Goal: Information Seeking & Learning: Learn about a topic

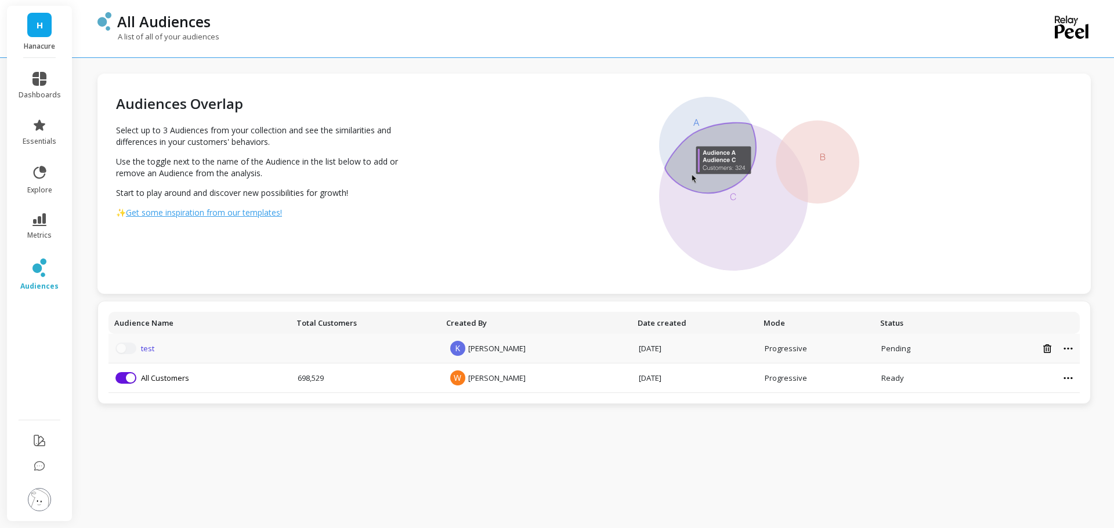
click at [151, 349] on link "test" at bounding box center [147, 348] width 13 height 10
click at [1045, 349] on icon at bounding box center [1047, 349] width 8 height 9
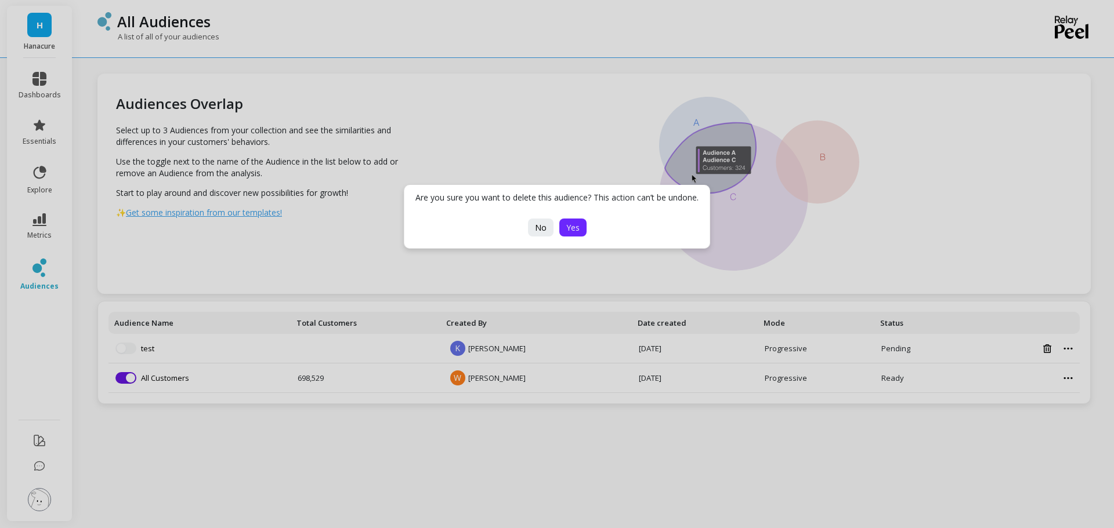
click at [575, 231] on span "Yes" at bounding box center [572, 227] width 13 height 11
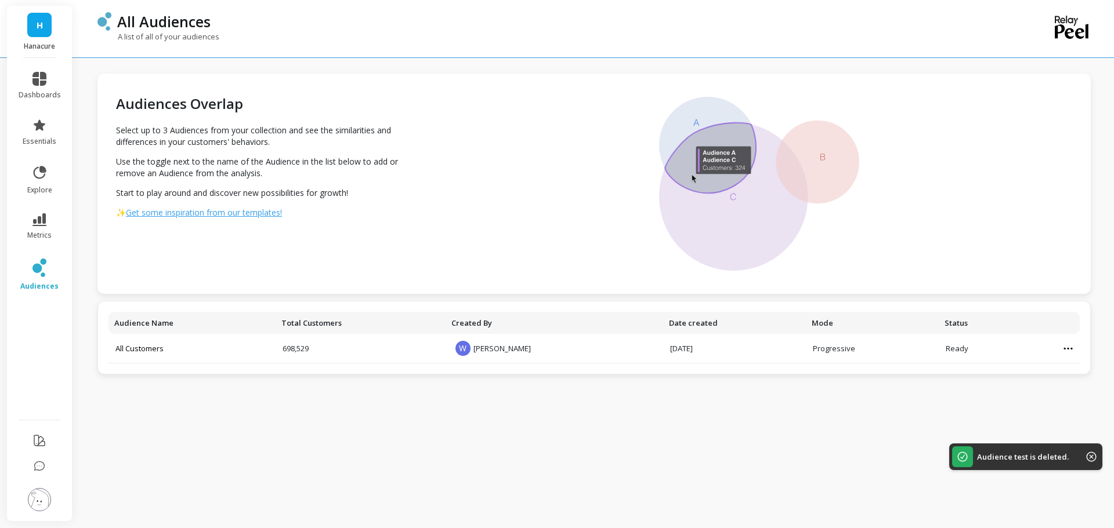
click at [1092, 455] on icon at bounding box center [1091, 457] width 10 height 10
click at [39, 21] on span "H" at bounding box center [40, 25] width 6 height 13
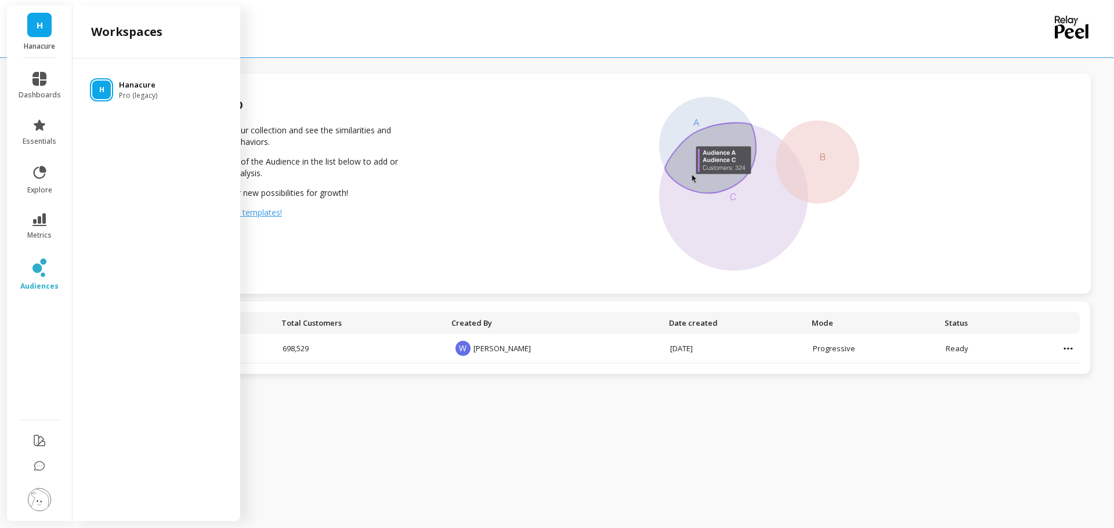
click at [132, 88] on p "Hanacure" at bounding box center [138, 85] width 38 height 12
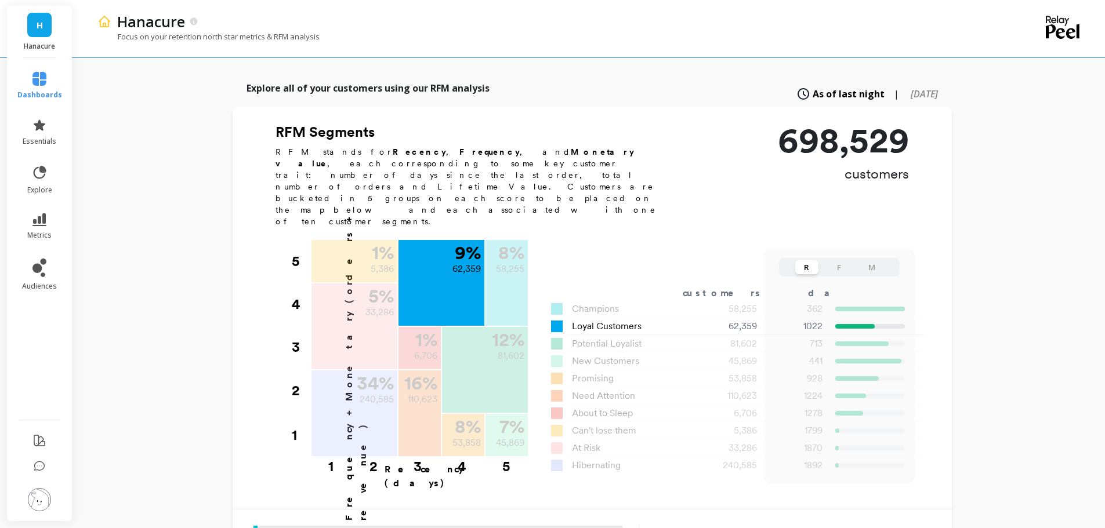
scroll to position [290, 0]
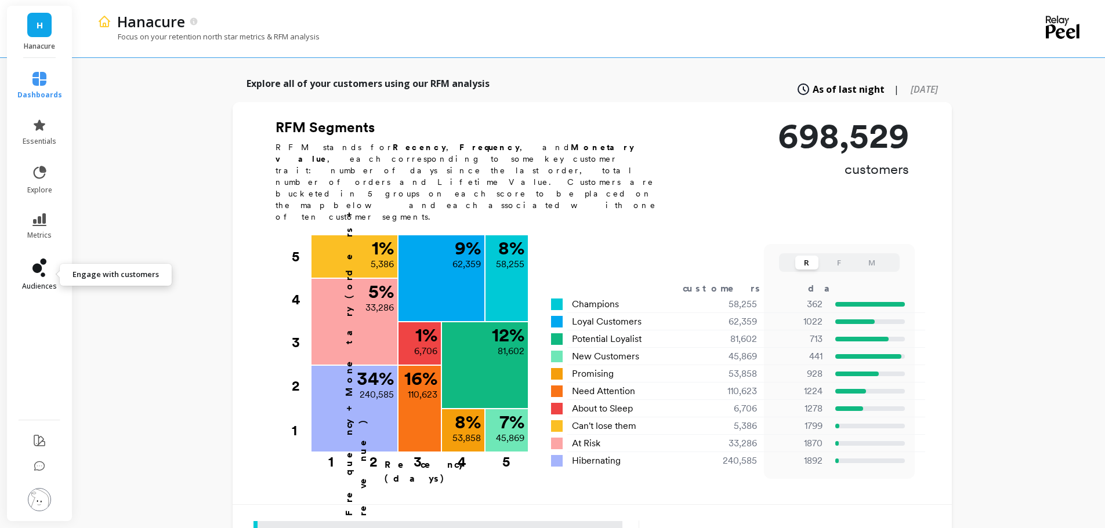
click at [50, 276] on link "audiences" at bounding box center [39, 275] width 45 height 32
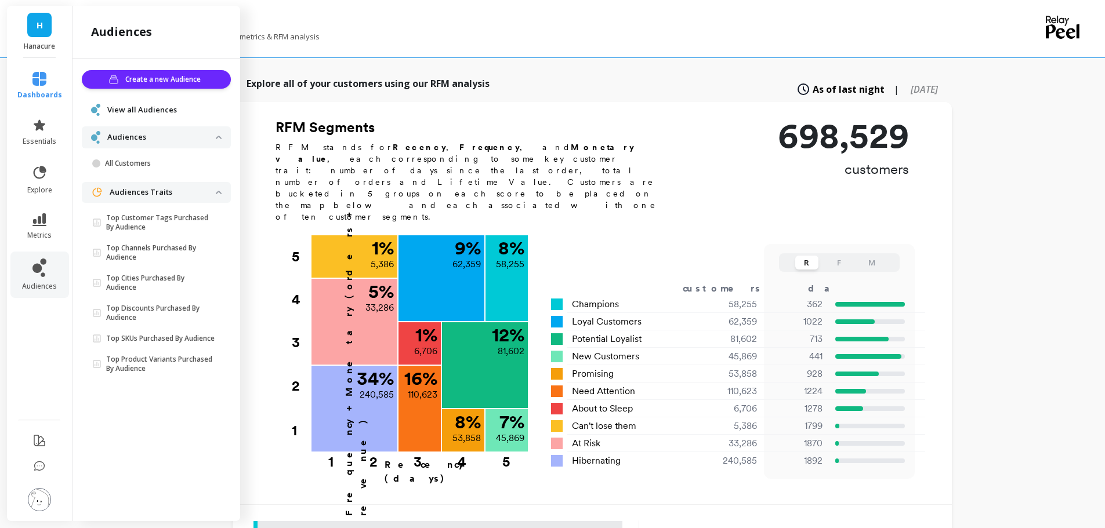
click at [160, 107] on span "View all Audiences" at bounding box center [142, 110] width 70 height 12
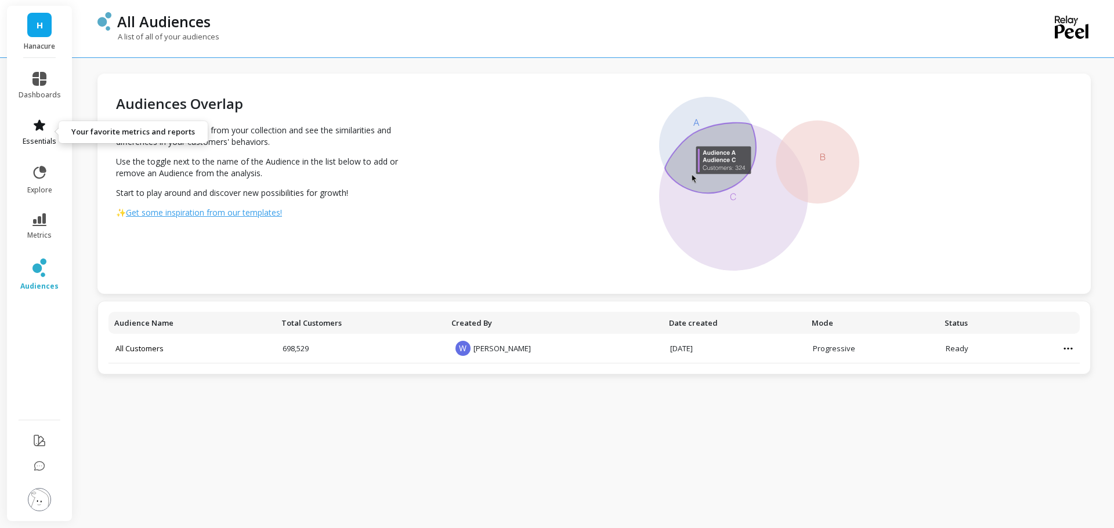
click at [41, 133] on link "essentials" at bounding box center [40, 132] width 42 height 28
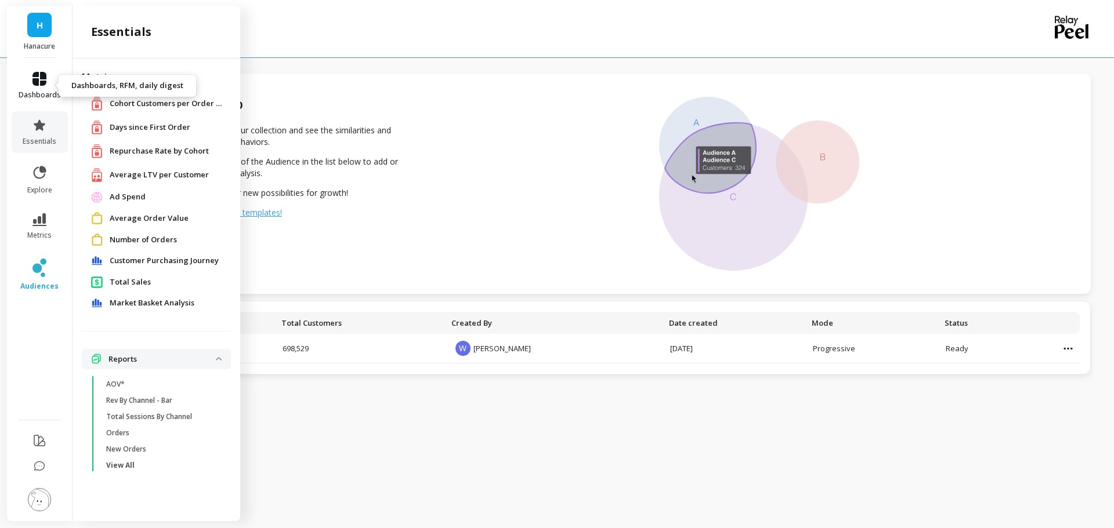
click at [45, 86] on link "dashboards" at bounding box center [40, 86] width 42 height 28
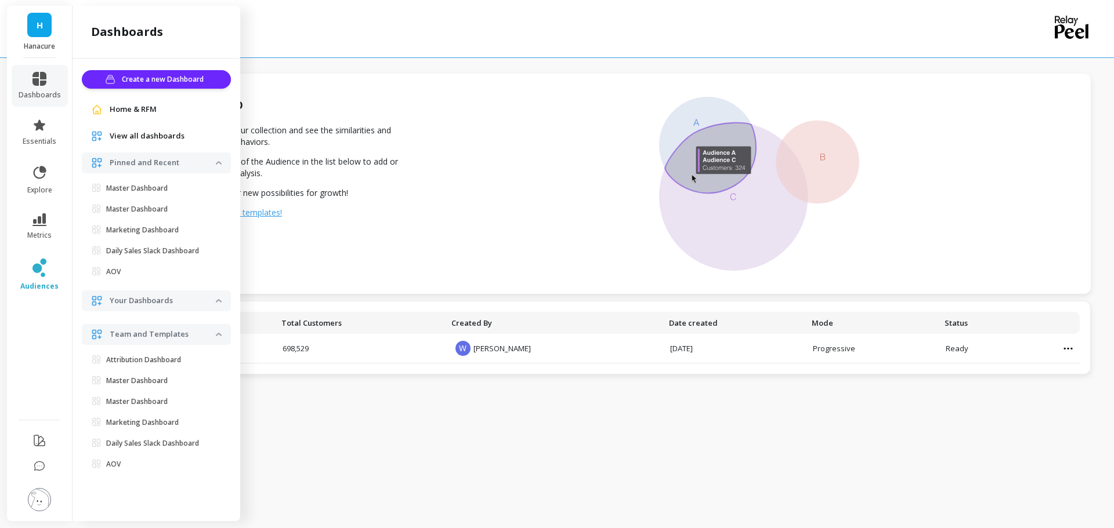
click at [142, 111] on span "Home & RFM" at bounding box center [133, 110] width 47 height 12
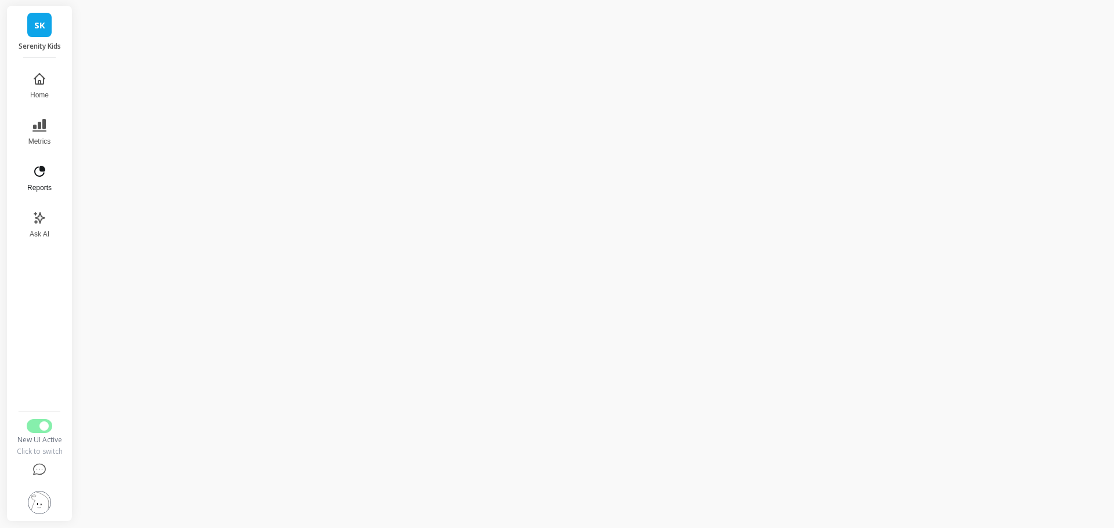
click at [55, 182] on button "Reports" at bounding box center [39, 179] width 38 height 42
click at [37, 130] on icon at bounding box center [39, 125] width 14 height 14
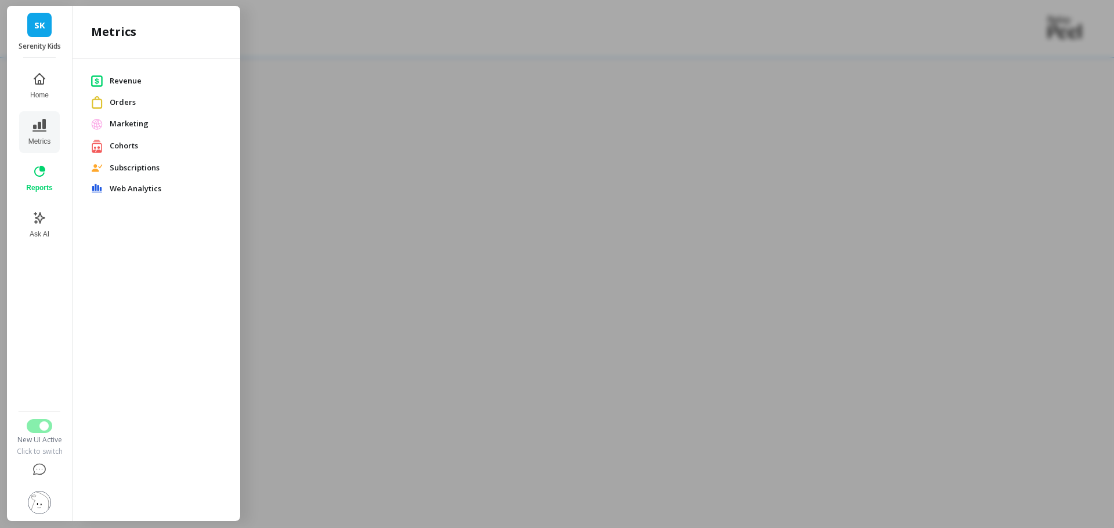
click at [119, 81] on span "Revenue" at bounding box center [166, 81] width 112 height 12
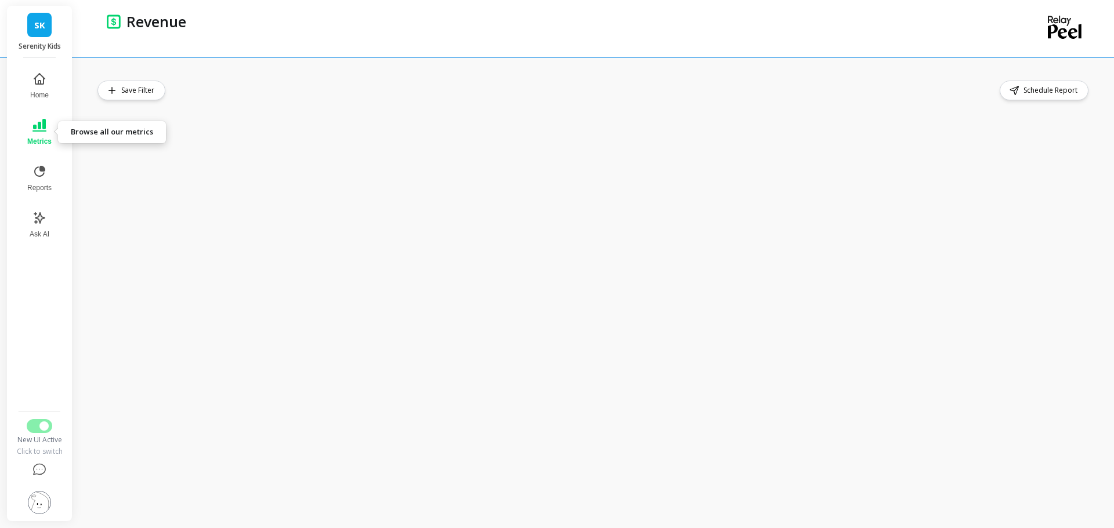
click at [46, 129] on icon at bounding box center [39, 125] width 14 height 14
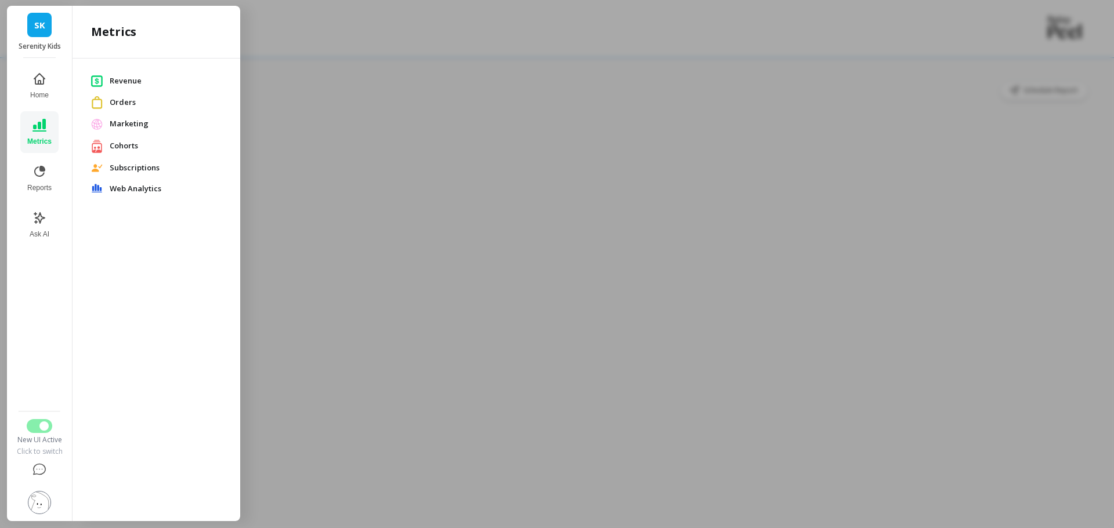
click at [136, 100] on span "Orders" at bounding box center [166, 103] width 112 height 12
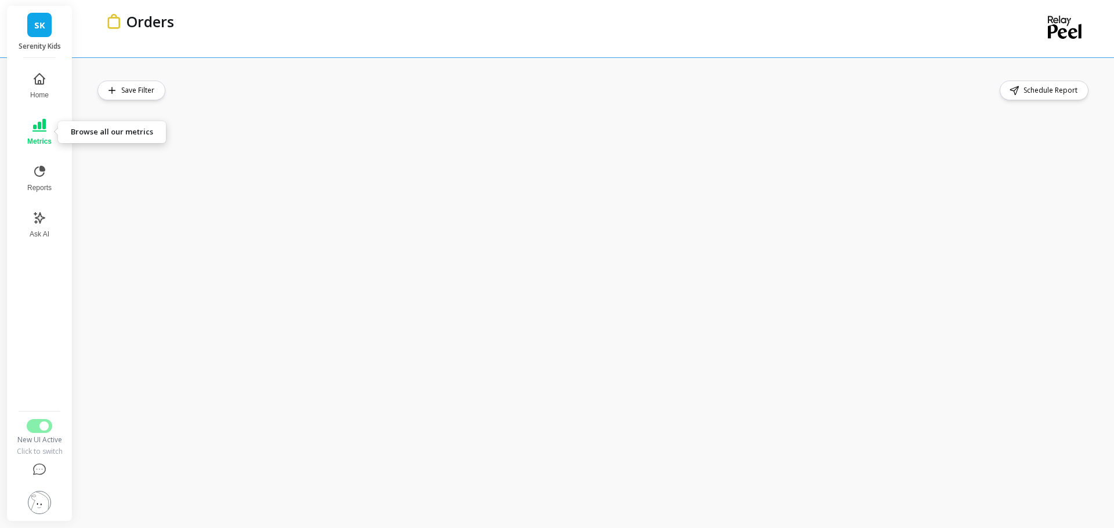
click at [45, 122] on icon at bounding box center [39, 125] width 14 height 13
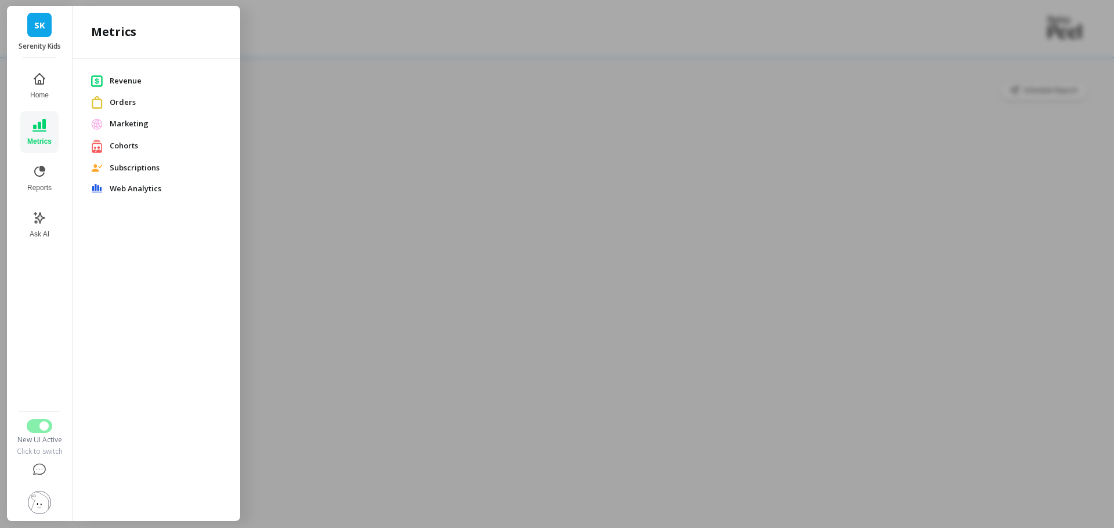
click at [438, 30] on div at bounding box center [557, 264] width 1114 height 528
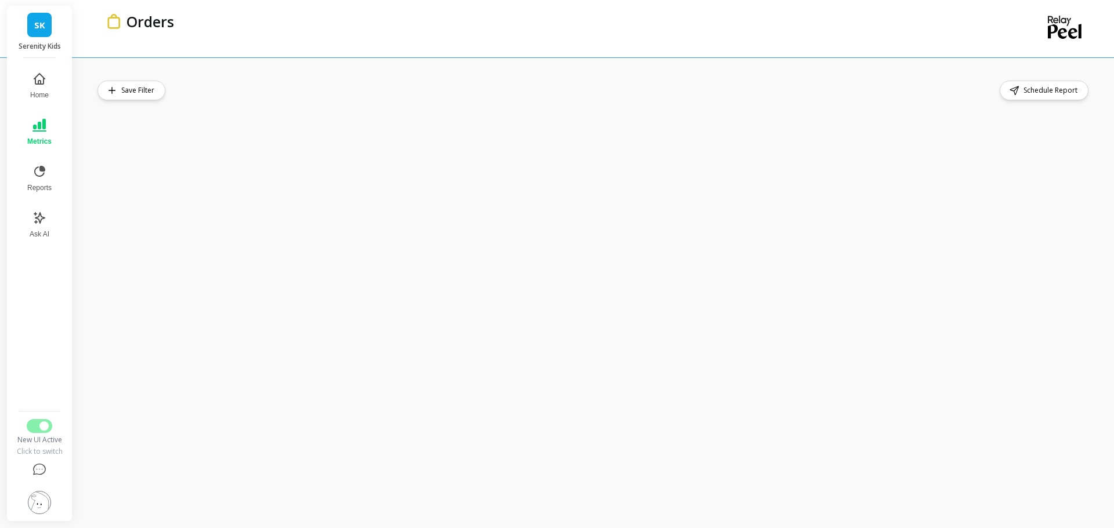
click at [48, 134] on button "Metrics" at bounding box center [39, 132] width 38 height 42
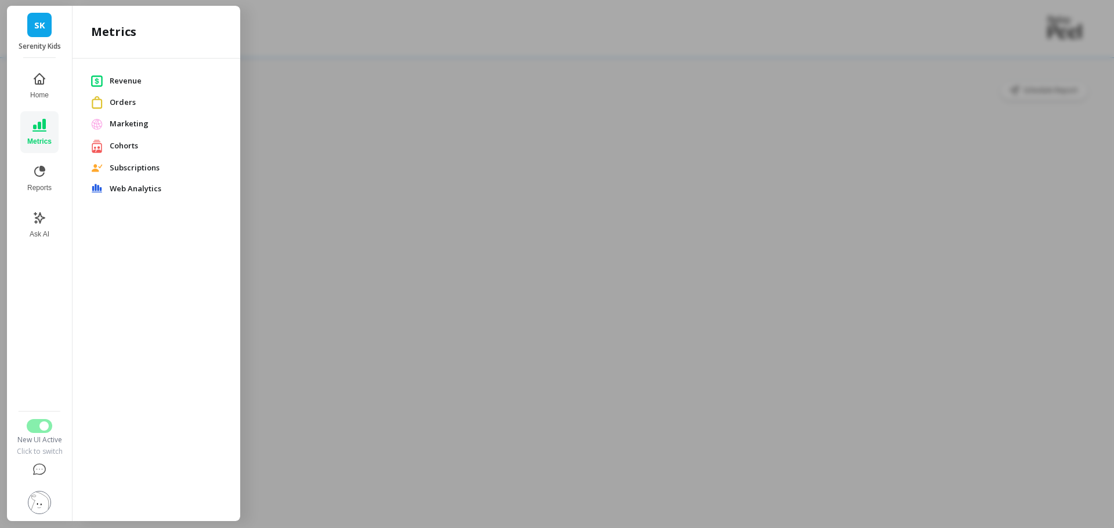
click at [145, 128] on span "Marketing" at bounding box center [166, 124] width 112 height 12
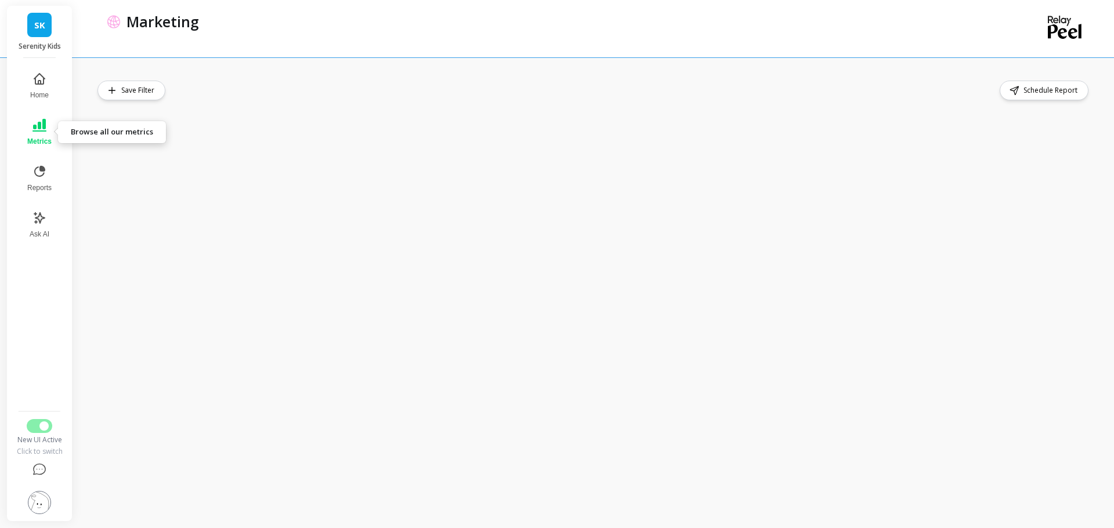
click at [46, 131] on button "Metrics" at bounding box center [39, 132] width 38 height 42
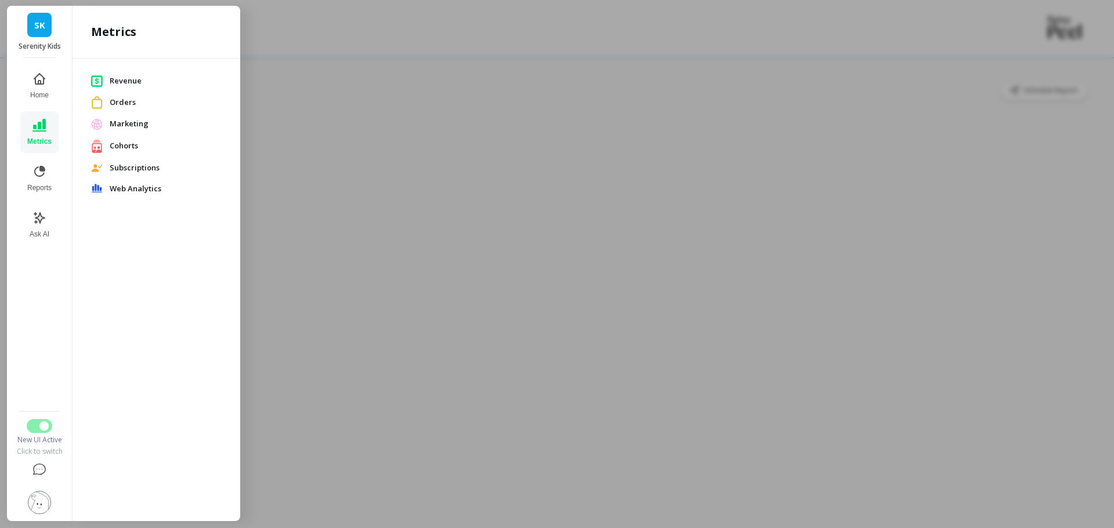
click at [112, 146] on span "Cohorts" at bounding box center [166, 146] width 112 height 12
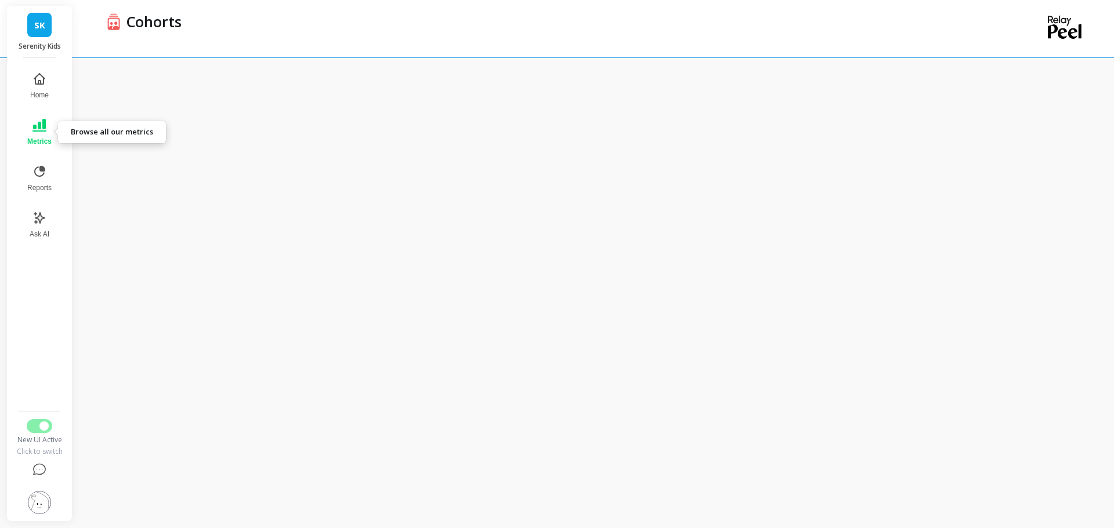
click at [39, 130] on icon at bounding box center [39, 125] width 14 height 14
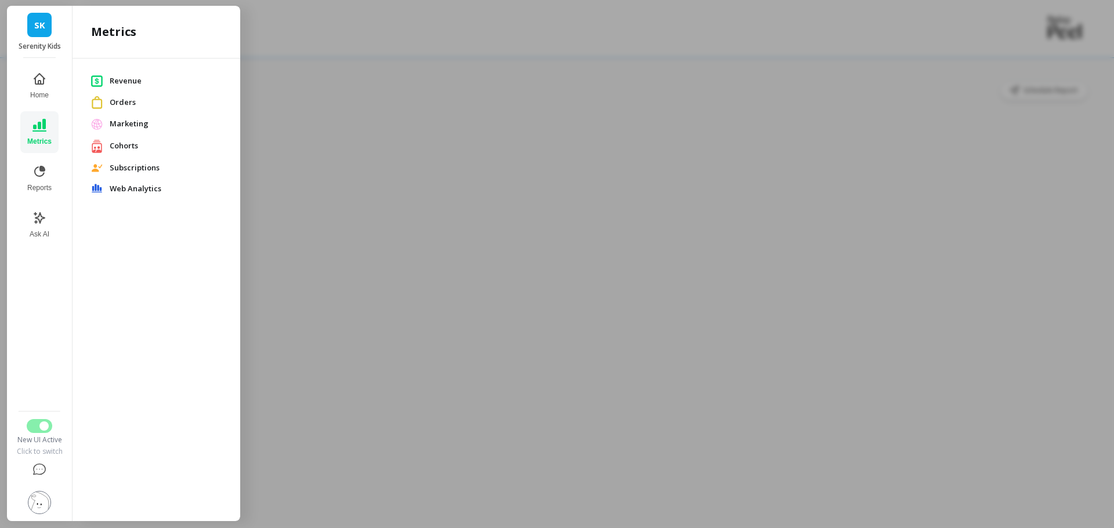
click at [432, 191] on div at bounding box center [557, 264] width 1114 height 528
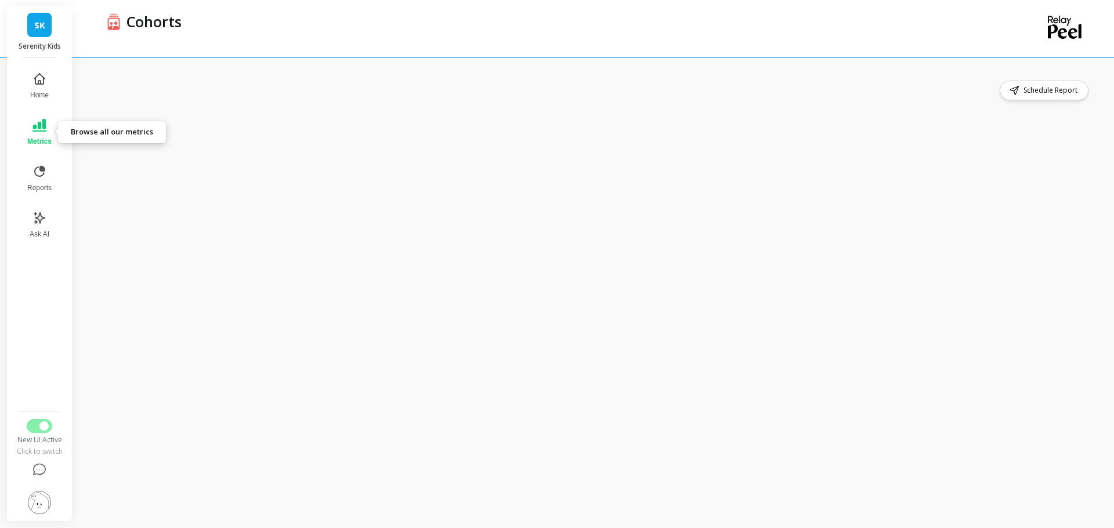
click at [35, 122] on icon at bounding box center [39, 125] width 14 height 14
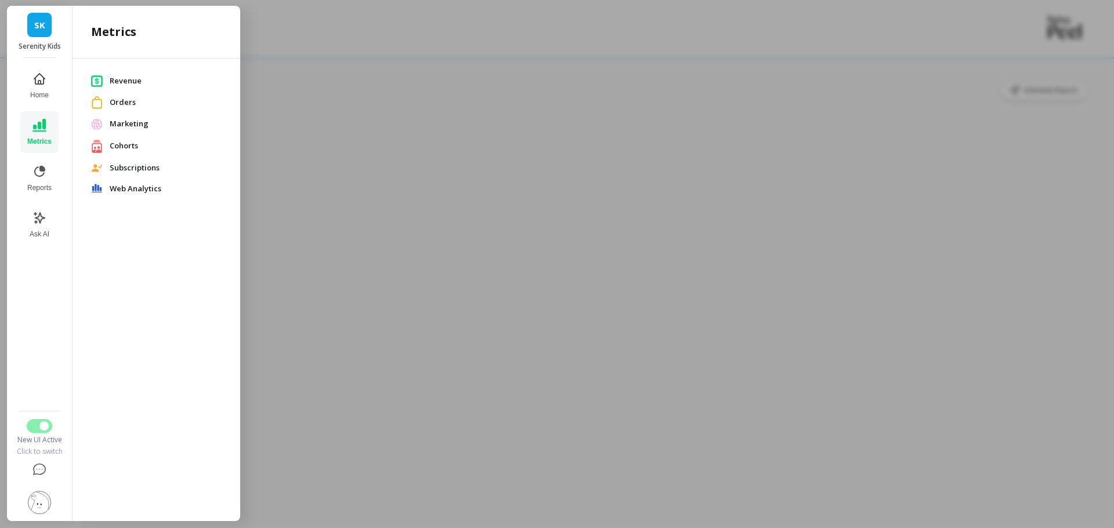
click at [144, 162] on span "Subscriptions" at bounding box center [166, 168] width 112 height 12
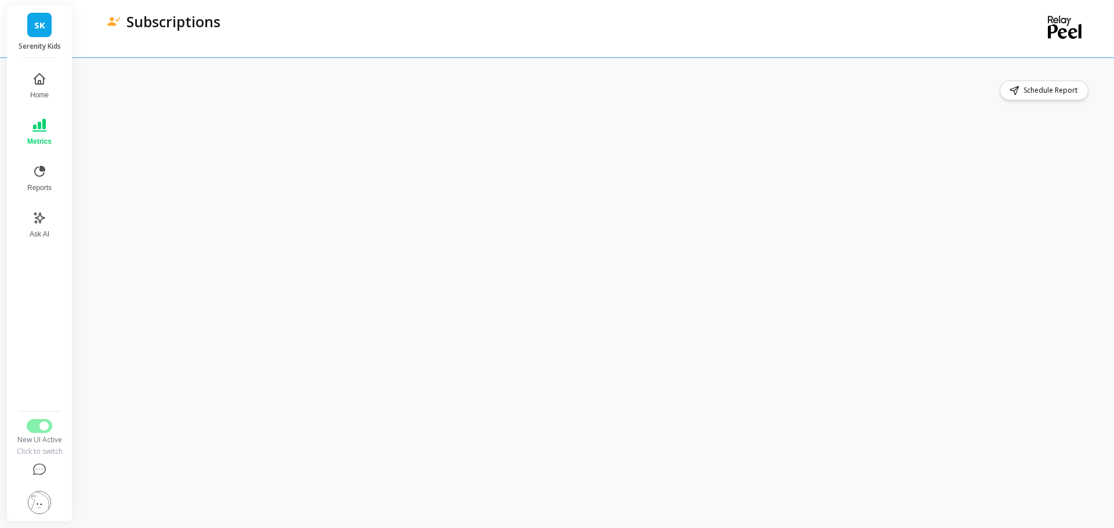
click at [29, 129] on button "Metrics" at bounding box center [39, 132] width 38 height 42
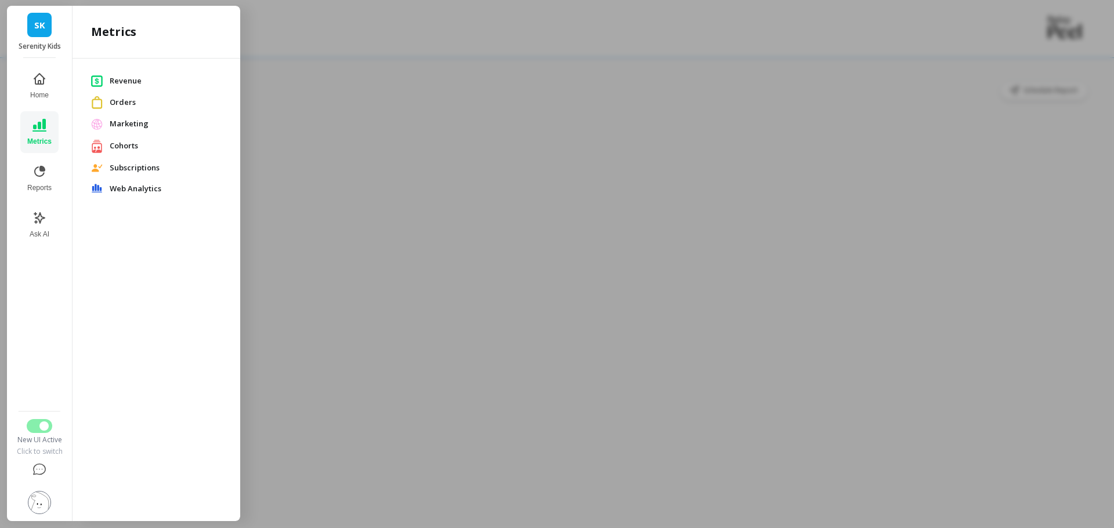
click at [140, 191] on span "Web Analytics" at bounding box center [166, 189] width 112 height 12
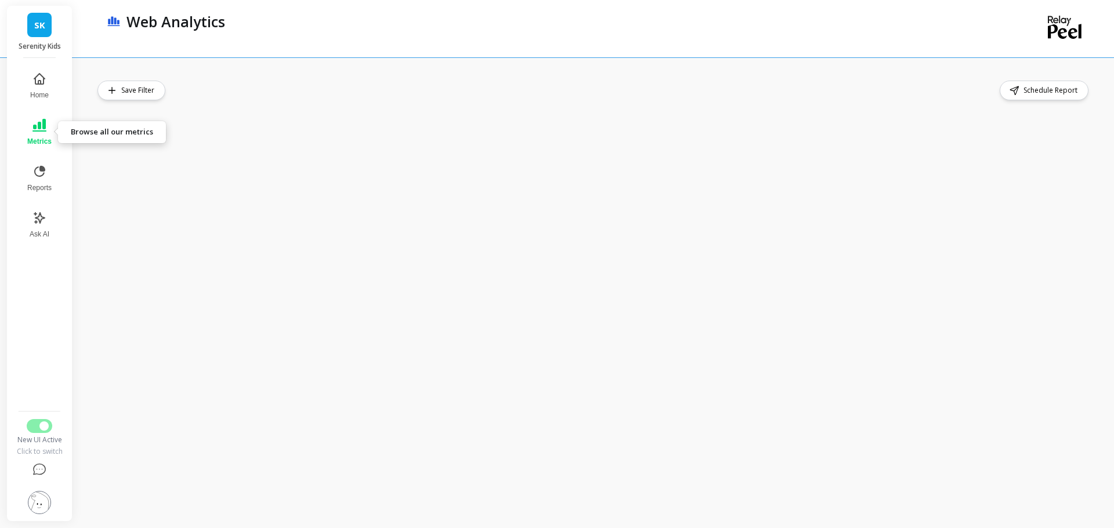
click at [35, 124] on icon at bounding box center [39, 125] width 14 height 14
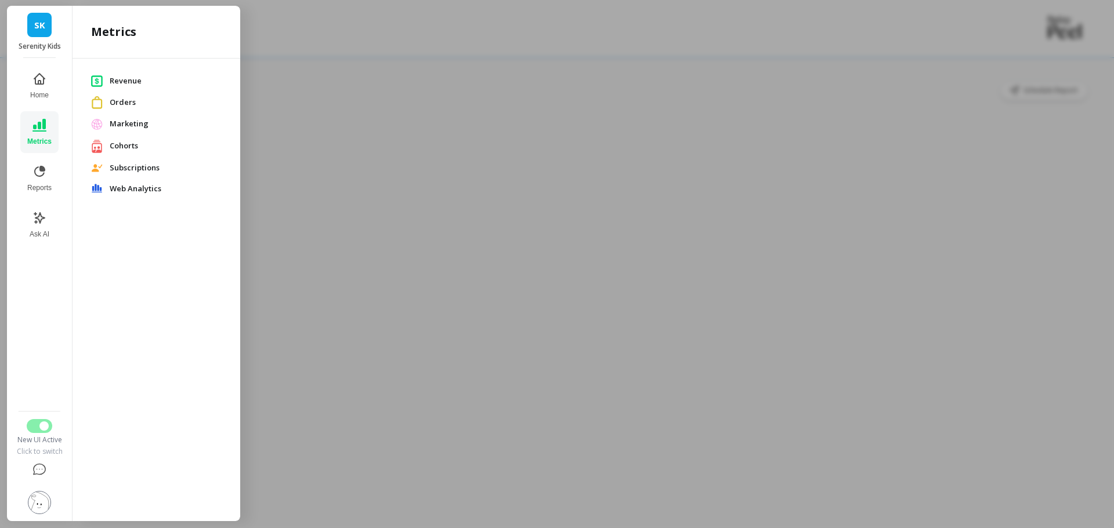
click at [137, 163] on span "Subscriptions" at bounding box center [166, 168] width 112 height 12
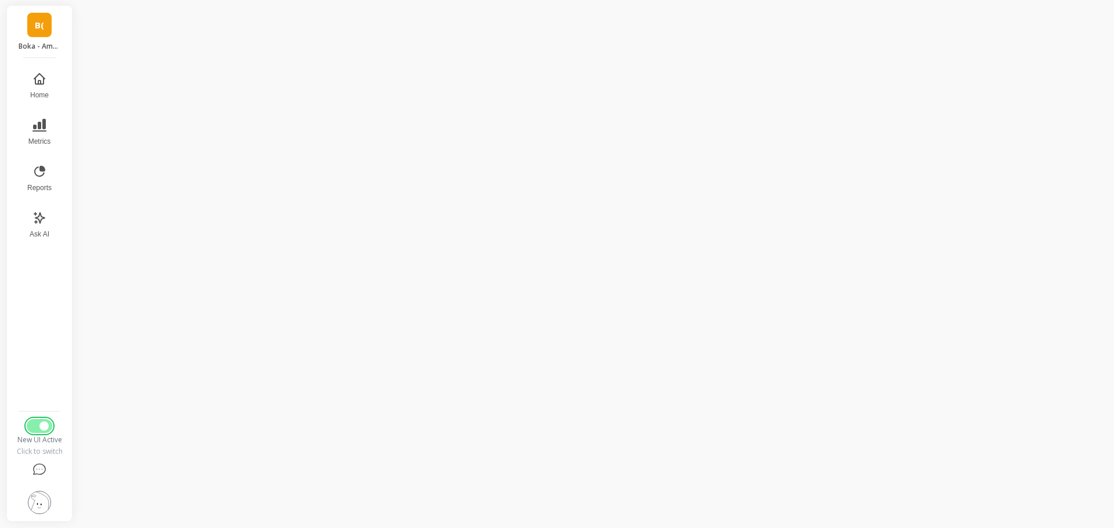
click at [27, 424] on button "Switch to Legacy UI" at bounding box center [40, 426] width 26 height 14
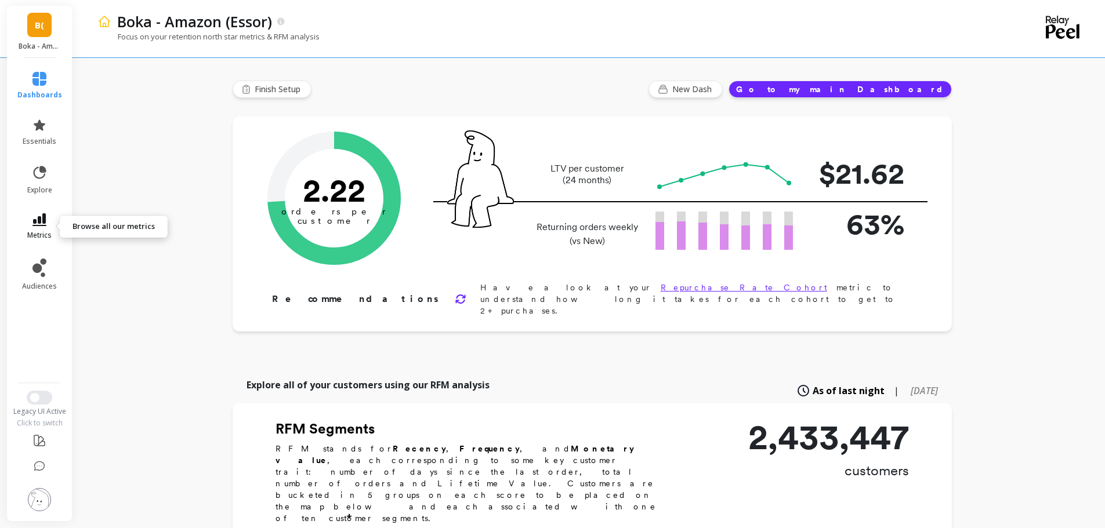
click at [47, 231] on span "metrics" at bounding box center [39, 235] width 24 height 9
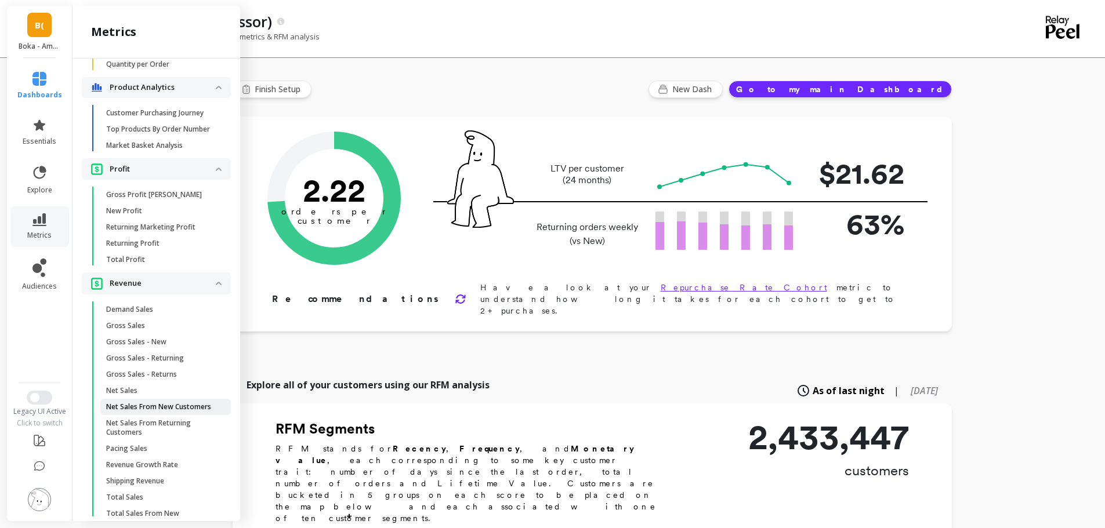
scroll to position [1204, 0]
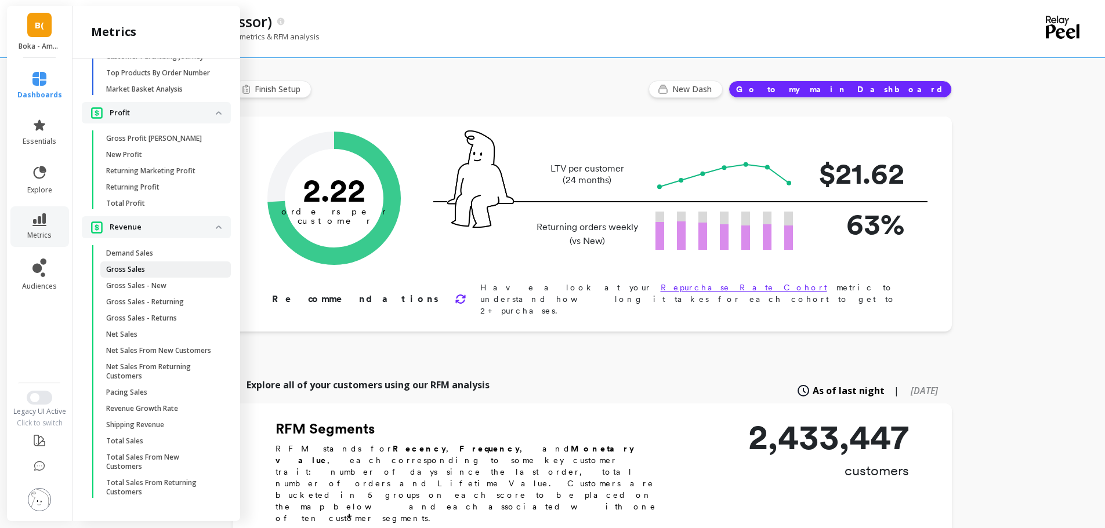
click at [147, 265] on span "Gross Sales" at bounding box center [161, 269] width 111 height 9
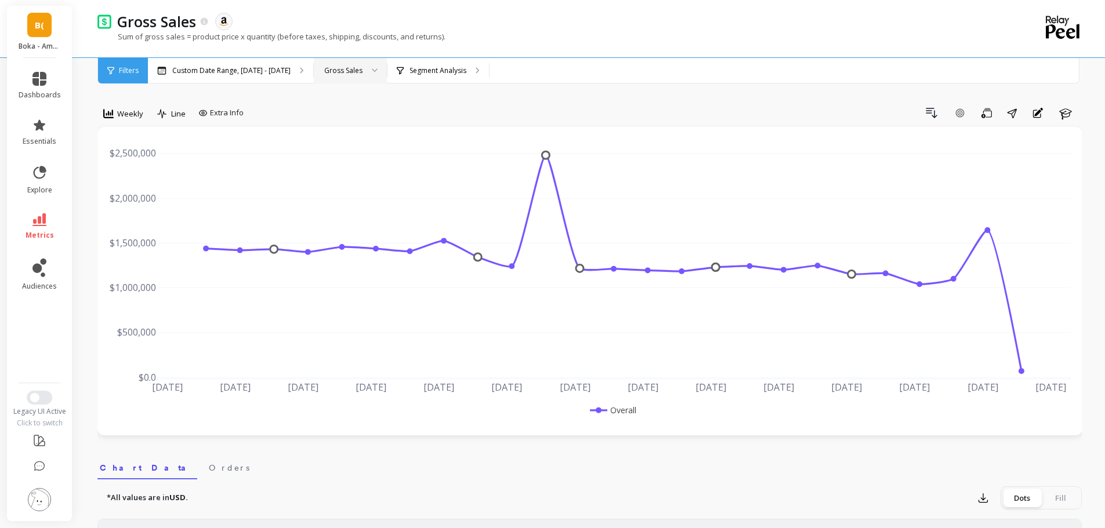
click at [348, 74] on div "Gross Sales" at bounding box center [343, 70] width 38 height 11
click at [415, 67] on p "Segment Analysis" at bounding box center [437, 70] width 57 height 9
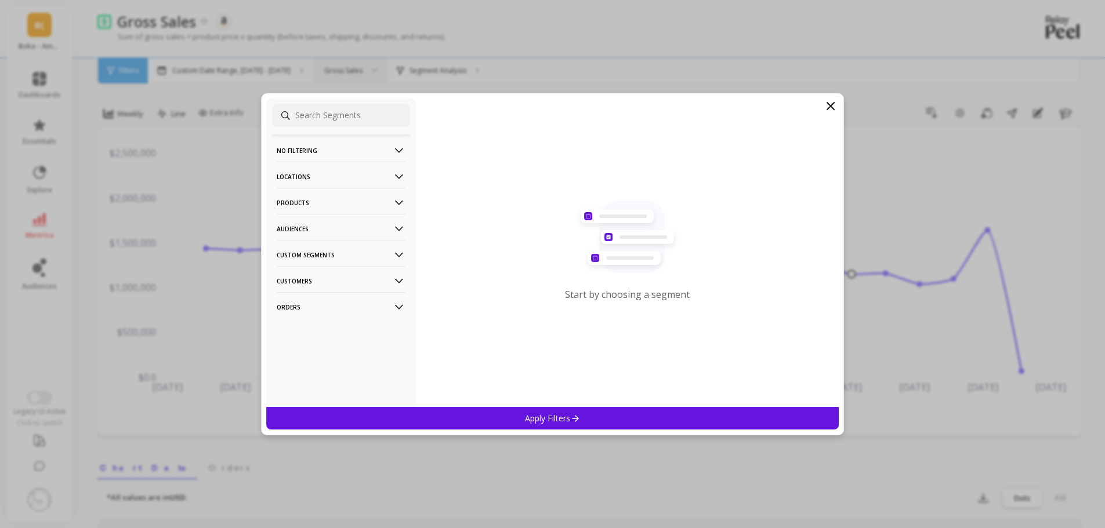
click at [332, 183] on p "Locations" at bounding box center [341, 177] width 129 height 30
click at [362, 258] on div "Sales Channel" at bounding box center [341, 260] width 138 height 19
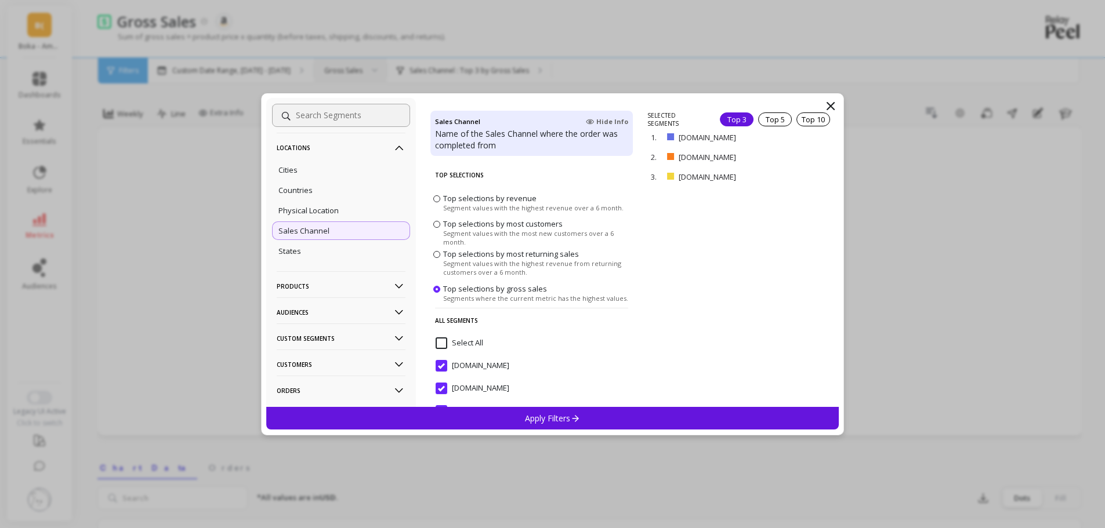
scroll to position [53, 0]
click at [331, 226] on div "States" at bounding box center [341, 227] width 138 height 19
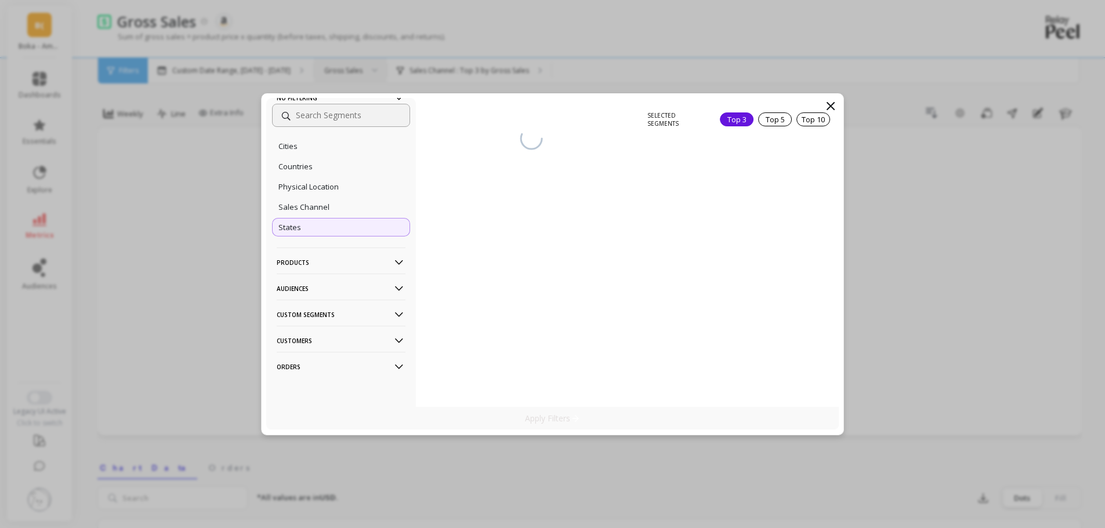
click at [337, 257] on p "Products" at bounding box center [341, 263] width 129 height 30
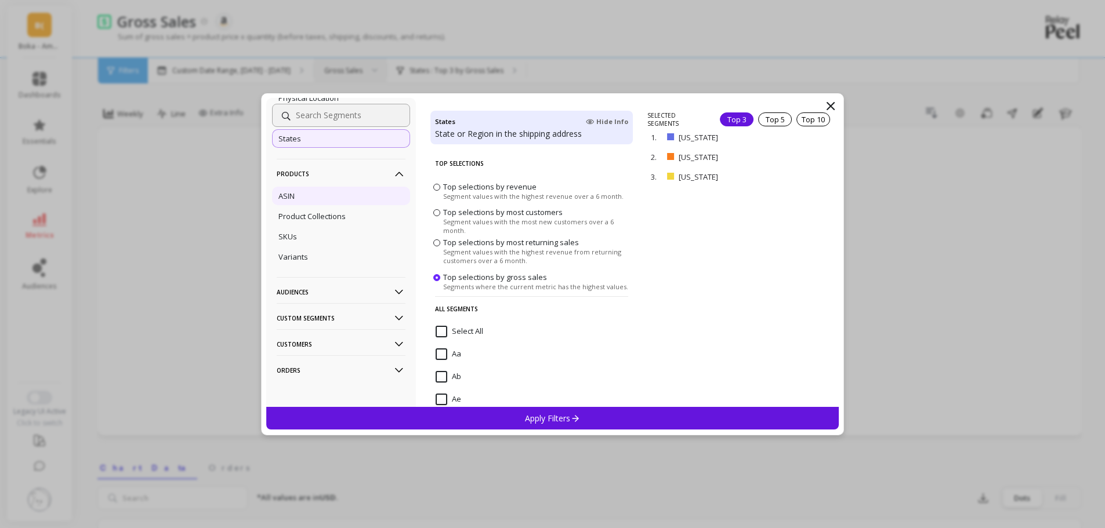
scroll to position [145, 0]
click at [343, 288] on p "Audiences" at bounding box center [341, 289] width 129 height 30
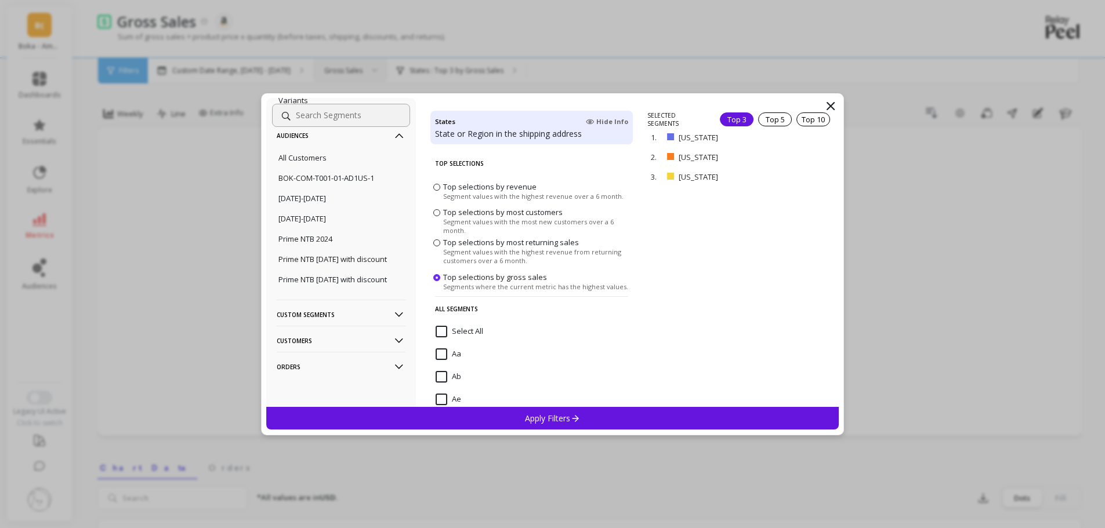
scroll to position [319, 0]
click at [355, 307] on p "Custom Segments" at bounding box center [341, 315] width 129 height 30
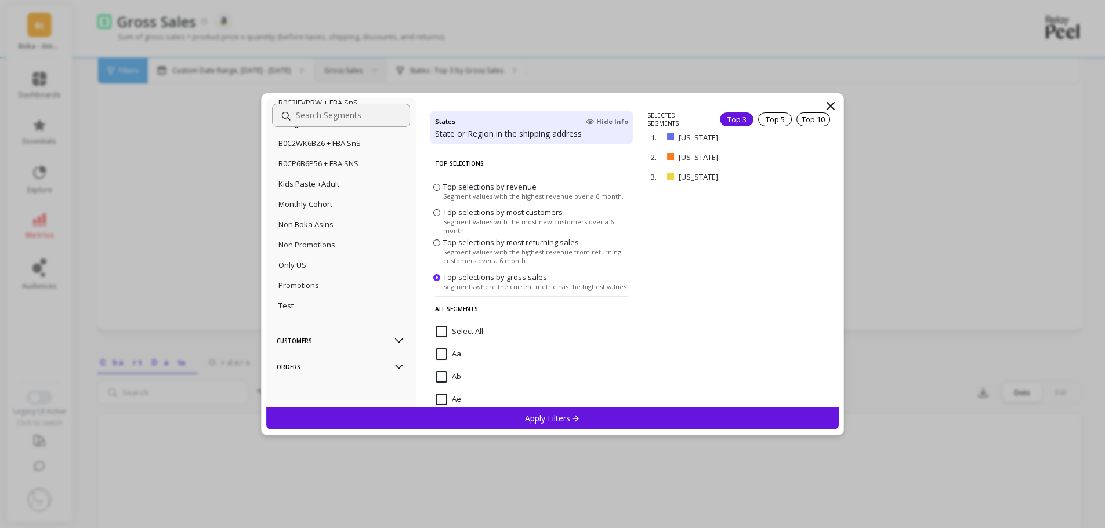
scroll to position [116, 0]
click at [339, 339] on p "Customers" at bounding box center [341, 341] width 129 height 30
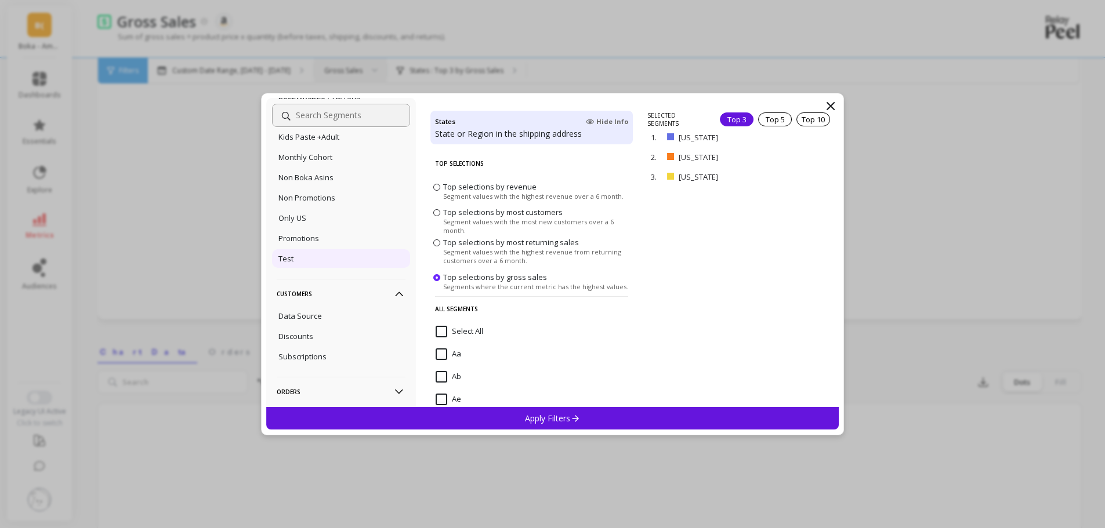
scroll to position [1133, 0]
click at [347, 294] on div "Data Source" at bounding box center [341, 291] width 138 height 19
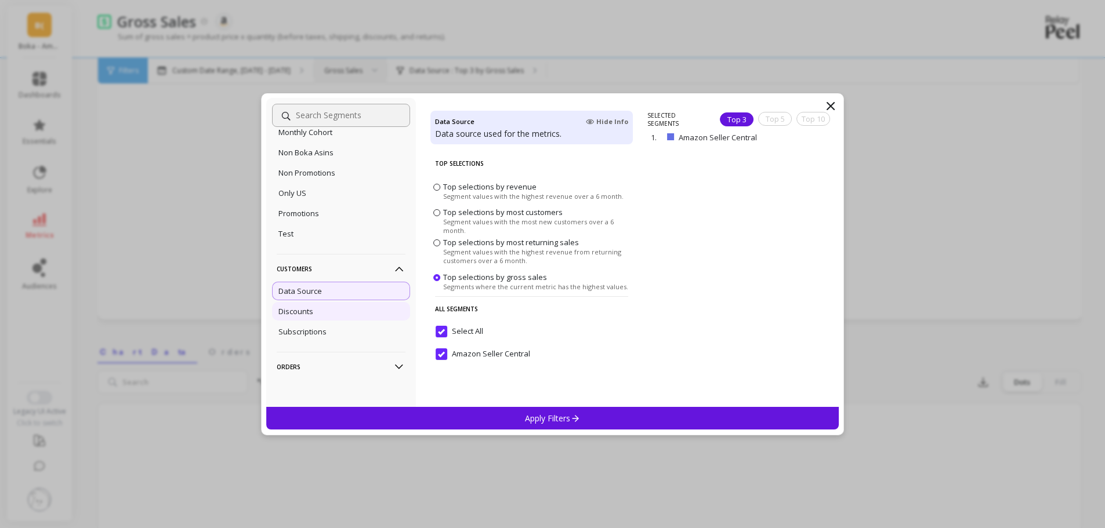
click at [325, 314] on div "Discounts" at bounding box center [341, 311] width 138 height 19
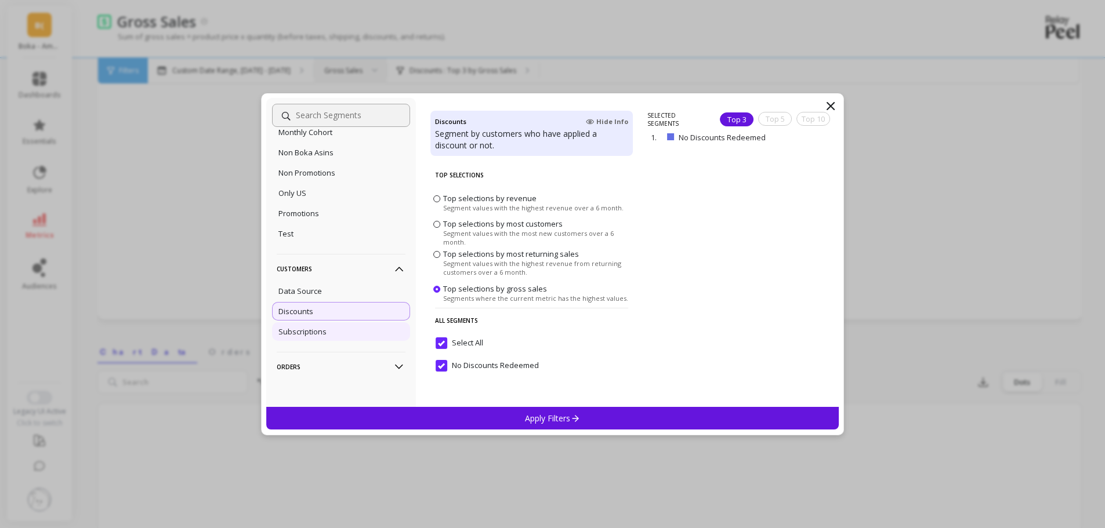
click at [340, 335] on div "Subscriptions" at bounding box center [341, 331] width 138 height 19
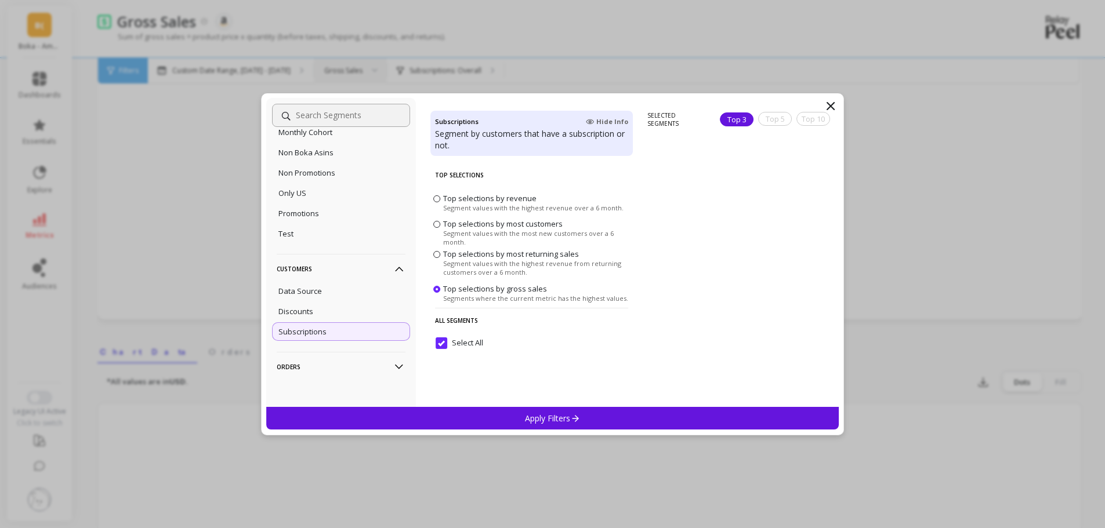
click at [829, 103] on icon at bounding box center [830, 106] width 7 height 7
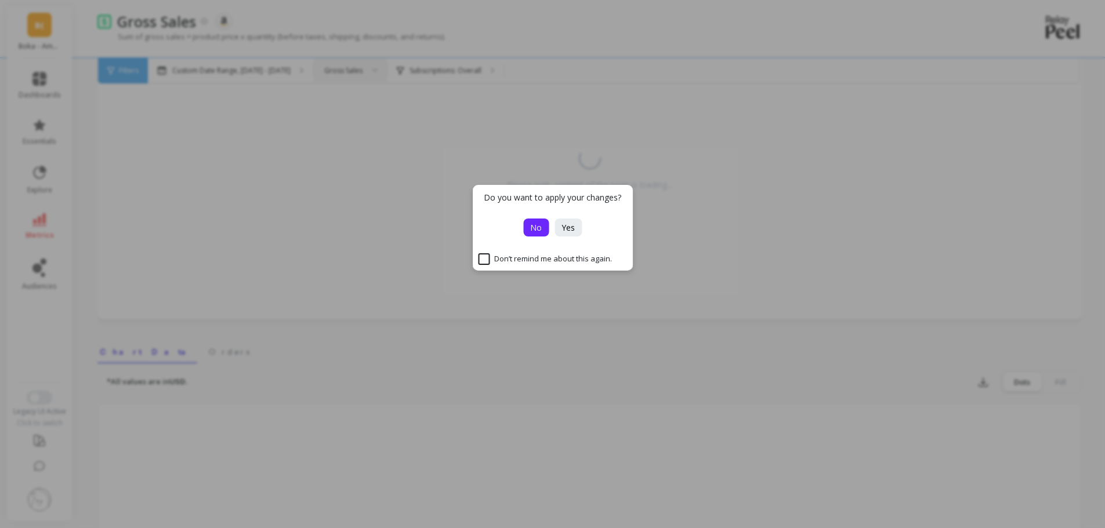
click at [528, 224] on button "No" at bounding box center [536, 228] width 26 height 18
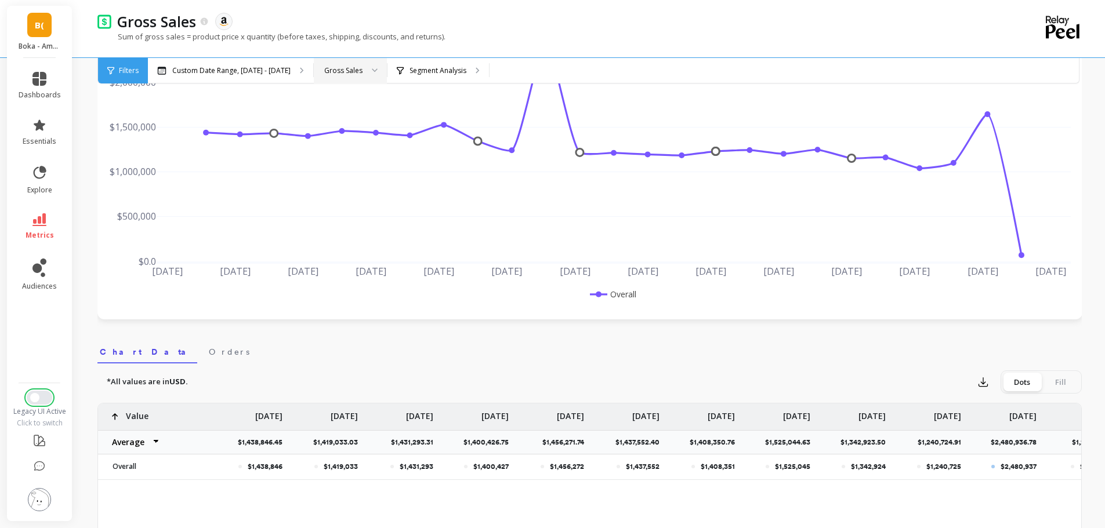
click at [44, 401] on button "Switch to New UI" at bounding box center [40, 398] width 26 height 14
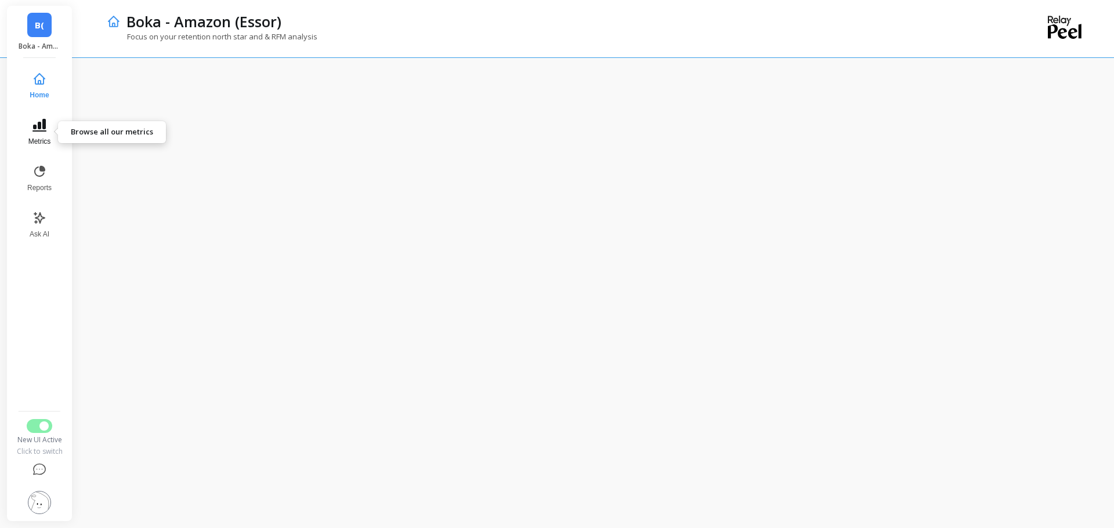
click at [37, 138] on span "Metrics" at bounding box center [39, 141] width 23 height 9
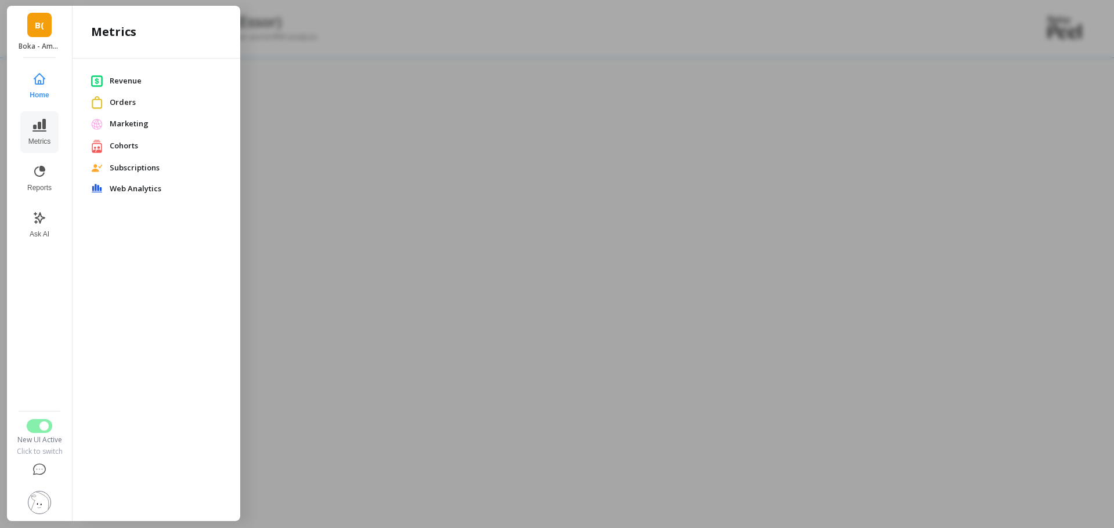
click at [135, 159] on div "Subscriptions" at bounding box center [156, 168] width 149 height 21
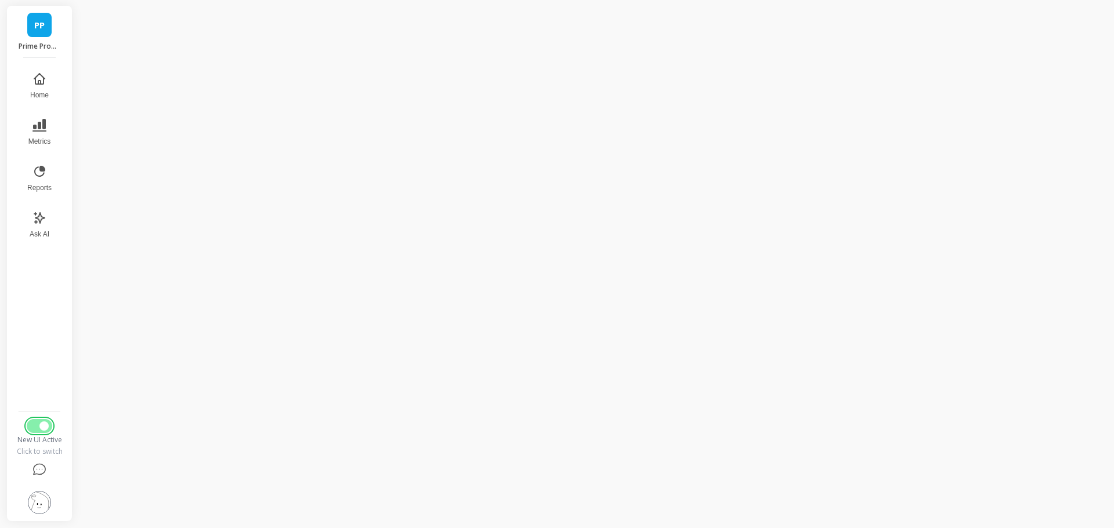
click at [38, 425] on button "Switch to Legacy UI" at bounding box center [40, 426] width 26 height 14
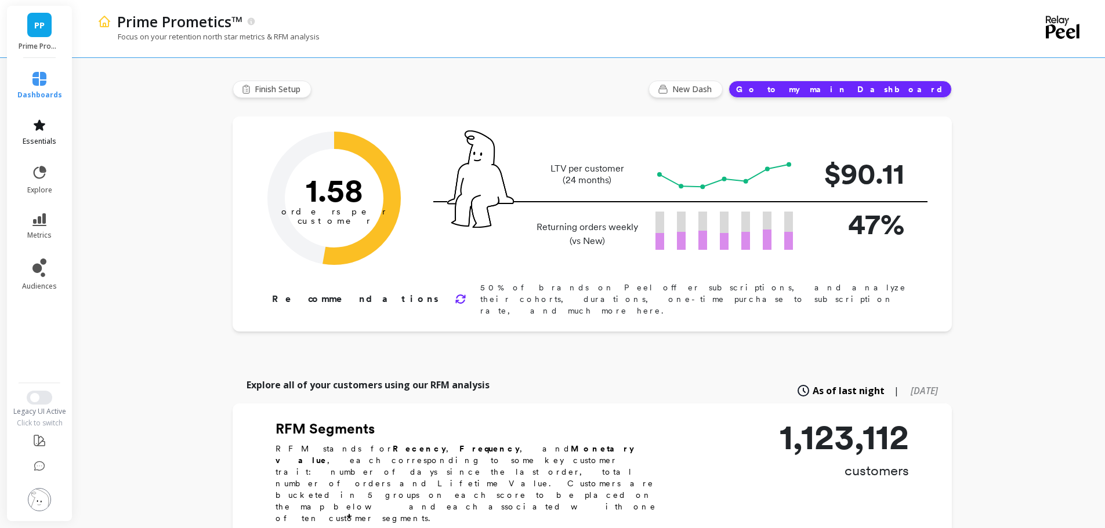
click at [32, 140] on span "essentials" at bounding box center [40, 141] width 34 height 9
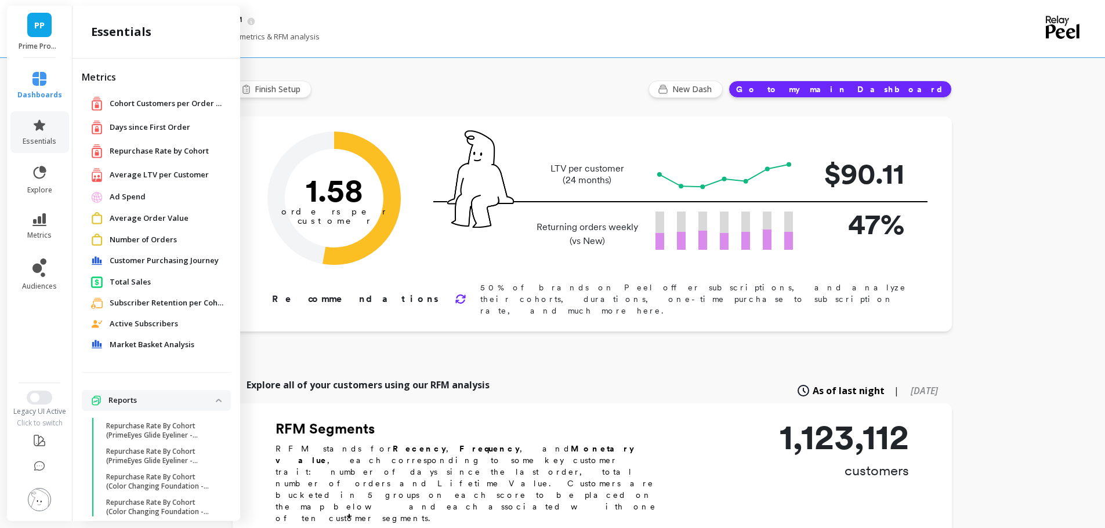
click at [130, 276] on div "Total Sales" at bounding box center [156, 282] width 131 height 12
click at [139, 285] on span "Total Sales" at bounding box center [130, 283] width 41 height 12
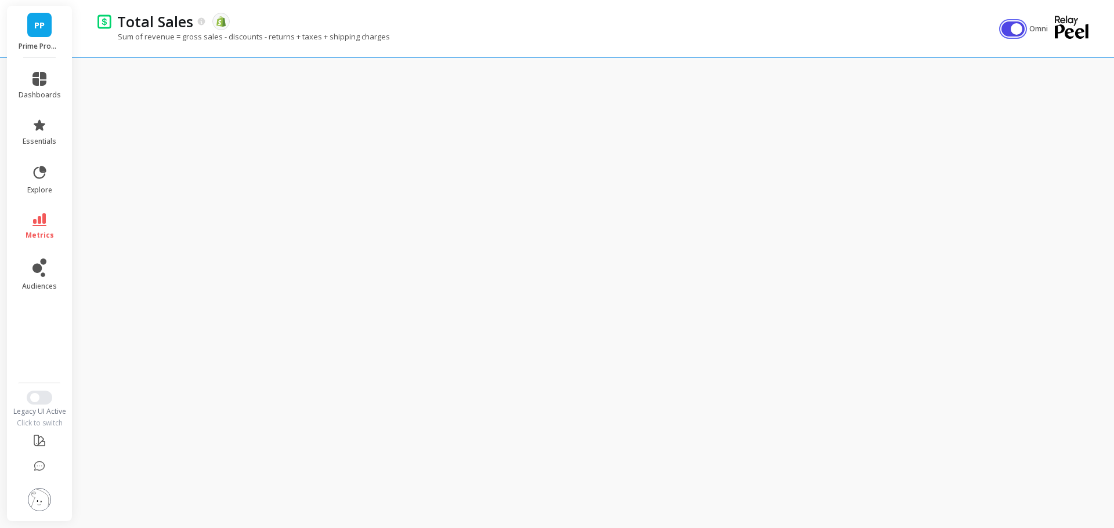
click at [1007, 28] on button "button" at bounding box center [1012, 28] width 23 height 15
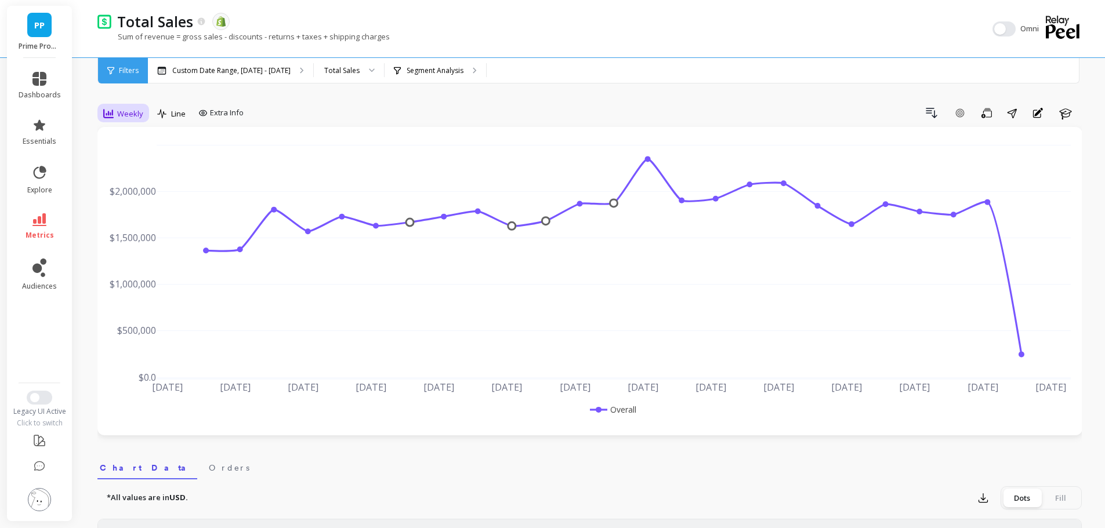
click at [135, 119] on div "Weekly" at bounding box center [123, 114] width 40 height 14
click at [133, 202] on div "Monthly" at bounding box center [140, 206] width 66 height 11
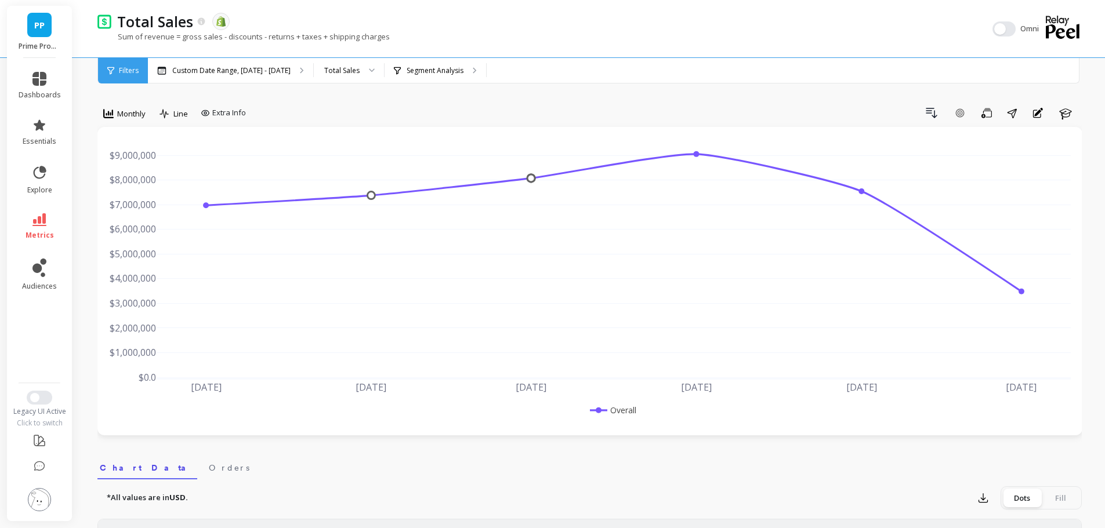
click at [33, 37] on link "PP" at bounding box center [39, 25] width 24 height 24
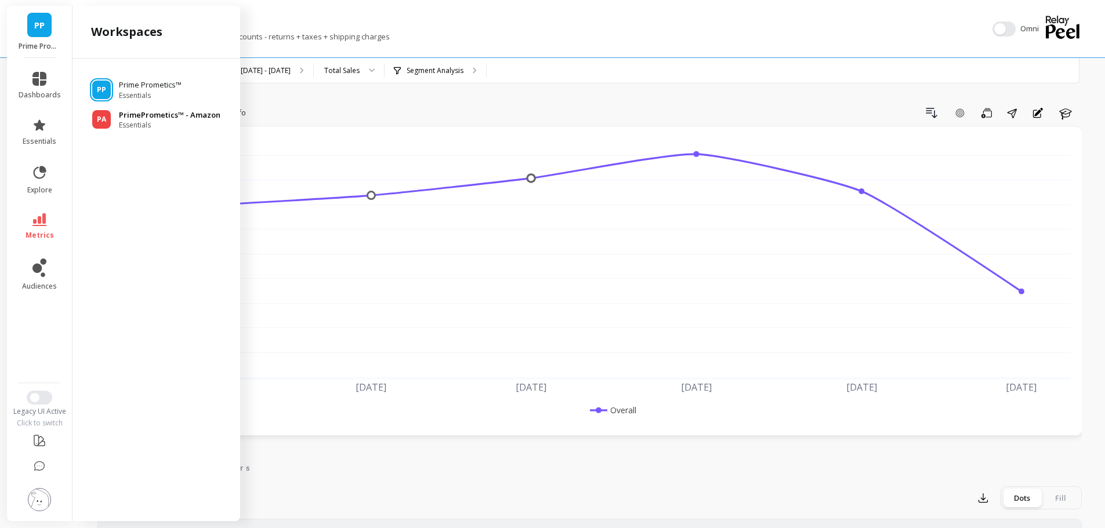
click at [173, 116] on p "PrimePrometics™ - Amazon" at bounding box center [170, 116] width 102 height 12
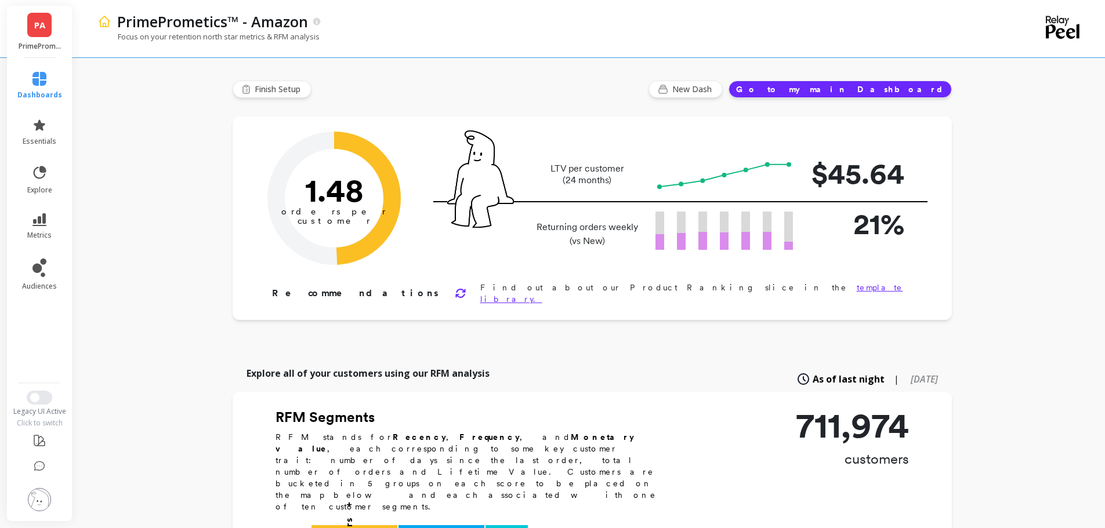
click at [36, 26] on span "PA" at bounding box center [39, 25] width 11 height 13
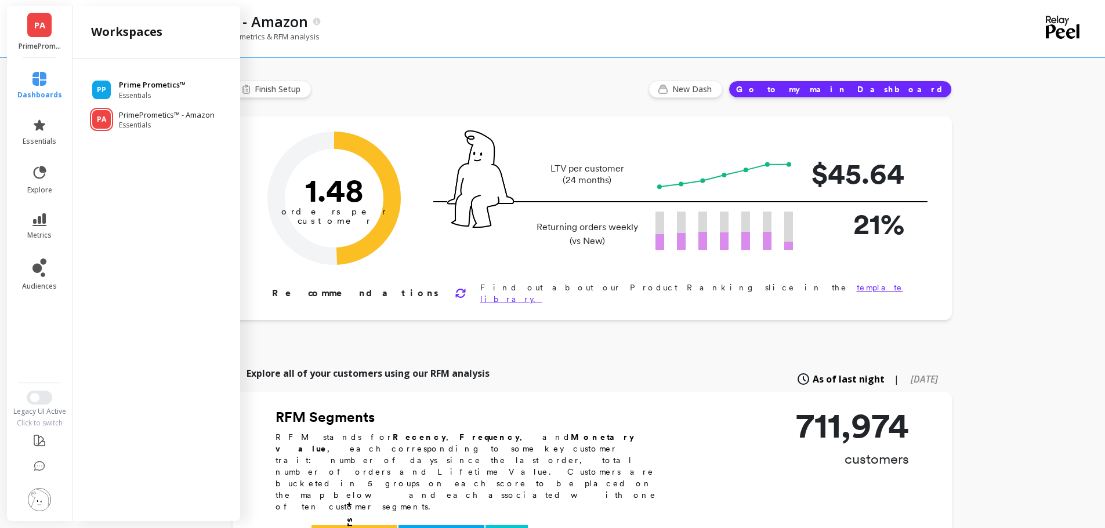
click at [168, 85] on p "Prime Prometics™" at bounding box center [152, 85] width 67 height 12
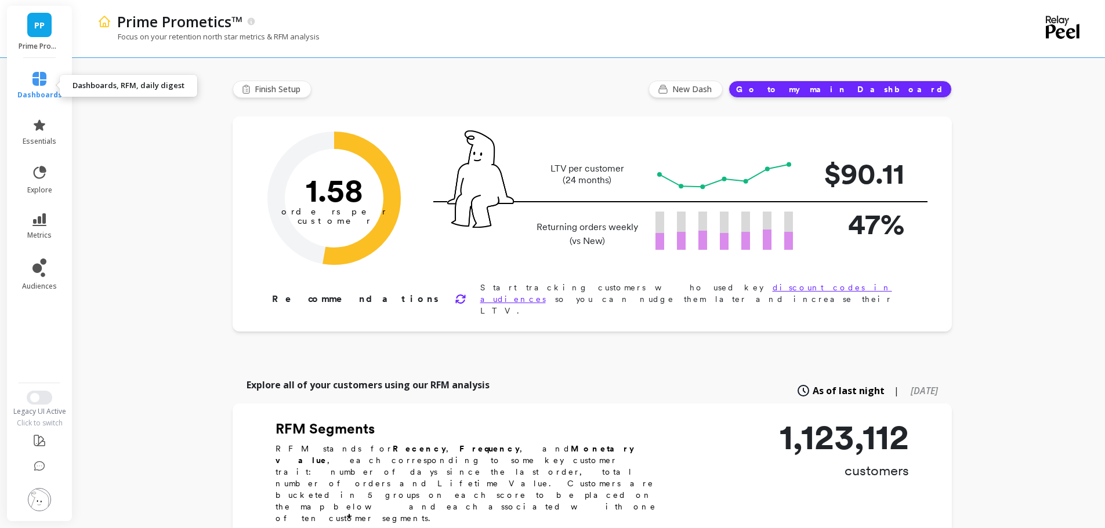
click at [35, 71] on li "dashboards" at bounding box center [39, 86] width 59 height 42
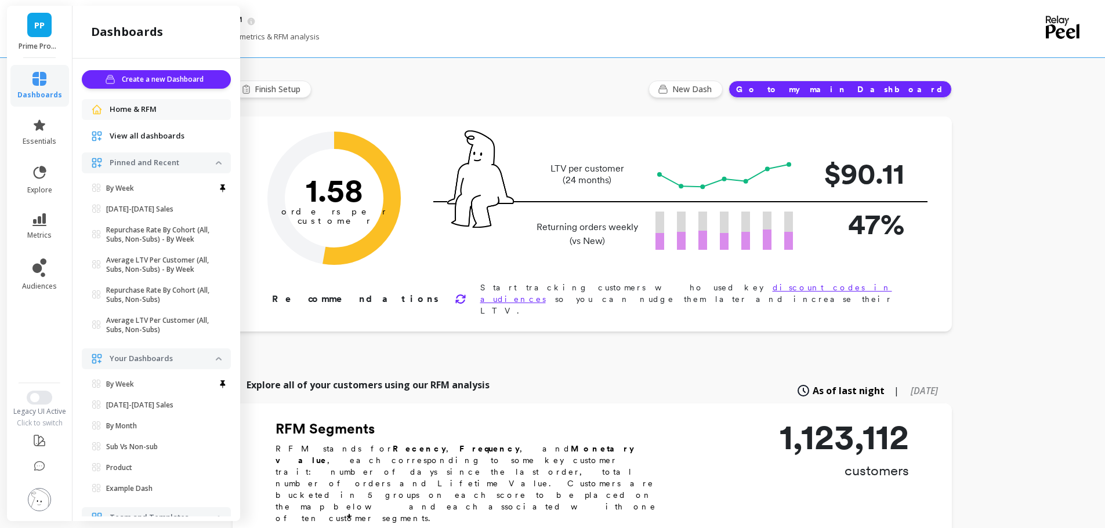
click at [157, 135] on span "View all dashboards" at bounding box center [147, 137] width 75 height 12
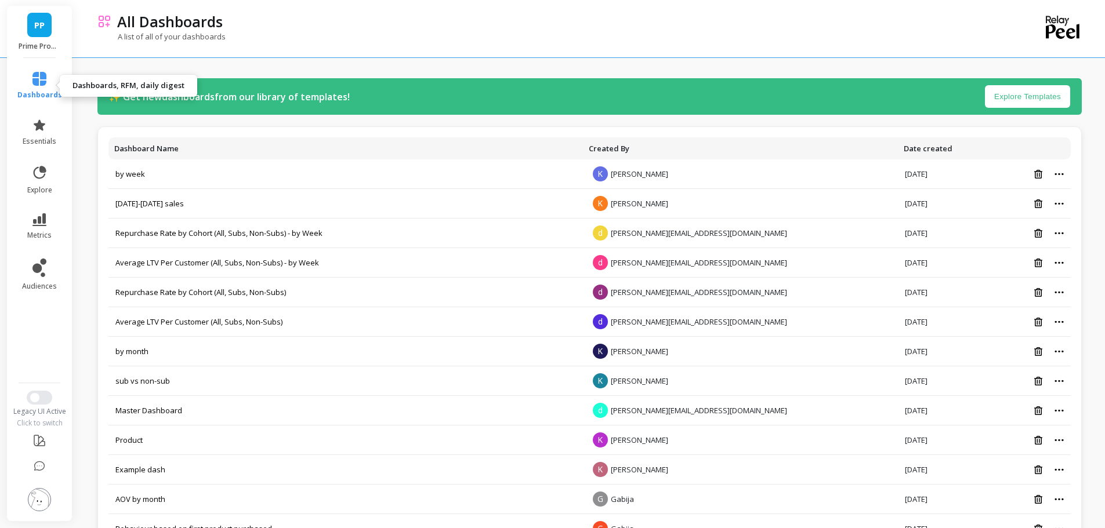
click at [24, 79] on link "dashboards" at bounding box center [39, 86] width 45 height 28
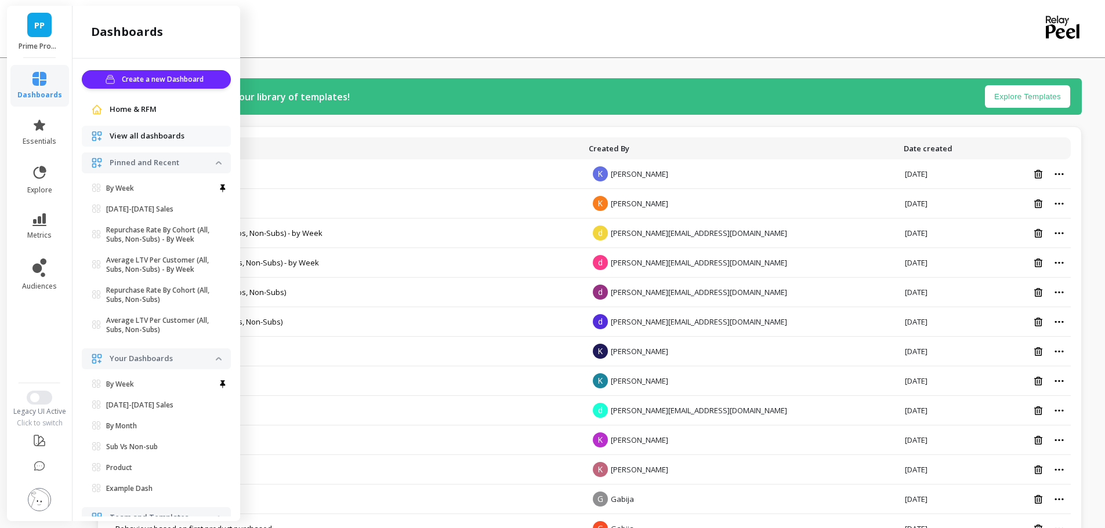
click at [135, 136] on span "View all dashboards" at bounding box center [147, 137] width 75 height 12
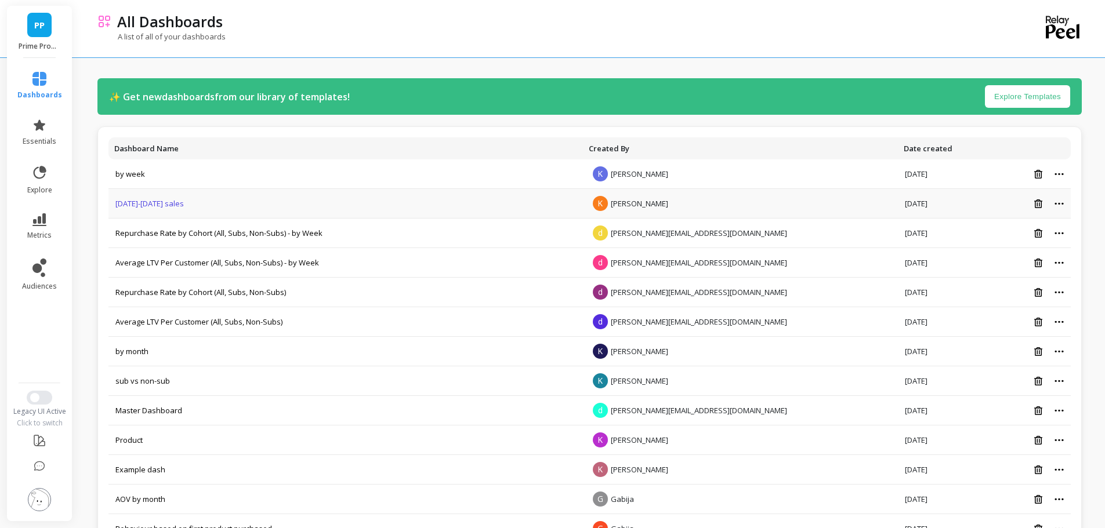
click at [177, 203] on link "[DATE]-[DATE] sales" at bounding box center [149, 203] width 68 height 10
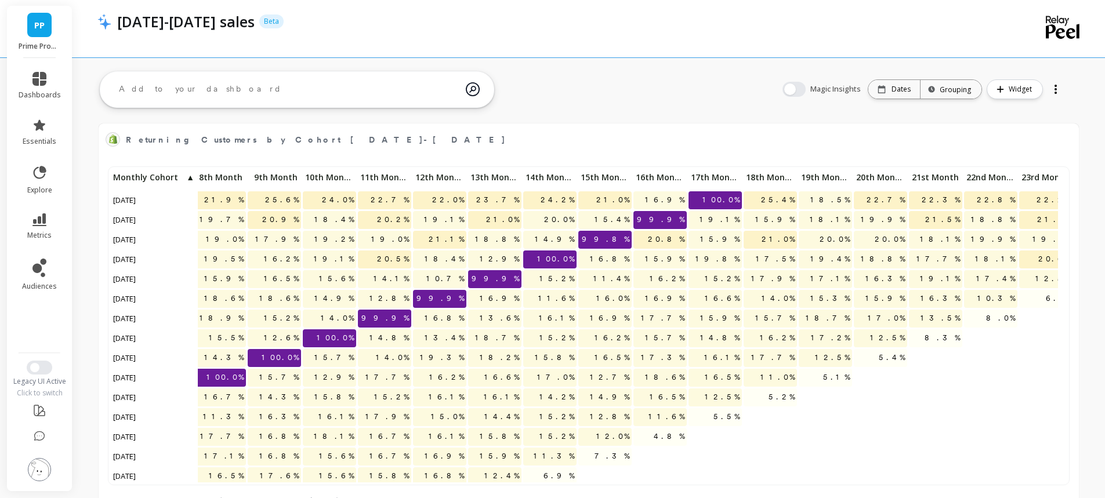
scroll to position [310, 938]
click at [45, 369] on button "Switch to New UI" at bounding box center [40, 368] width 26 height 14
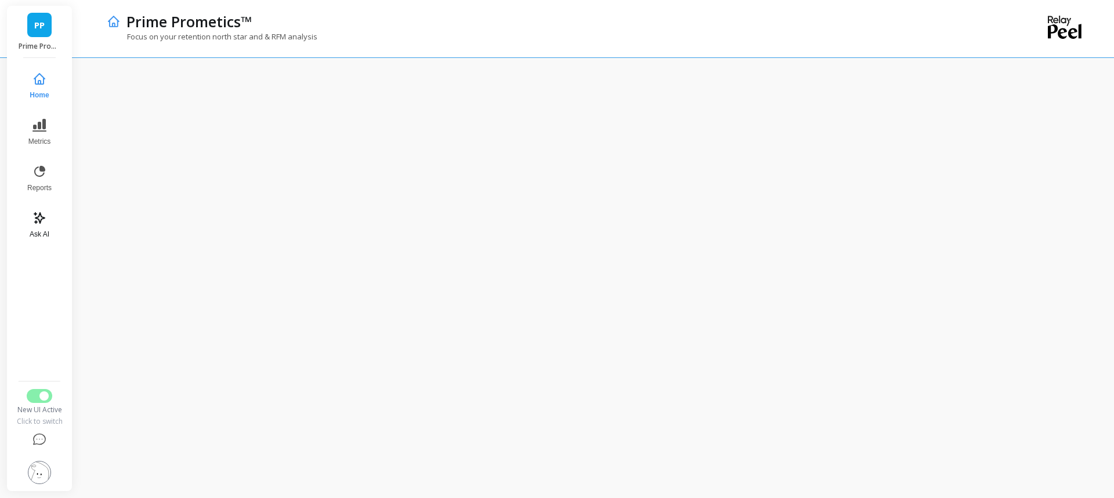
click at [36, 227] on button "Ask AI" at bounding box center [39, 225] width 38 height 42
click at [33, 397] on button "Switch to Legacy UI" at bounding box center [40, 396] width 26 height 14
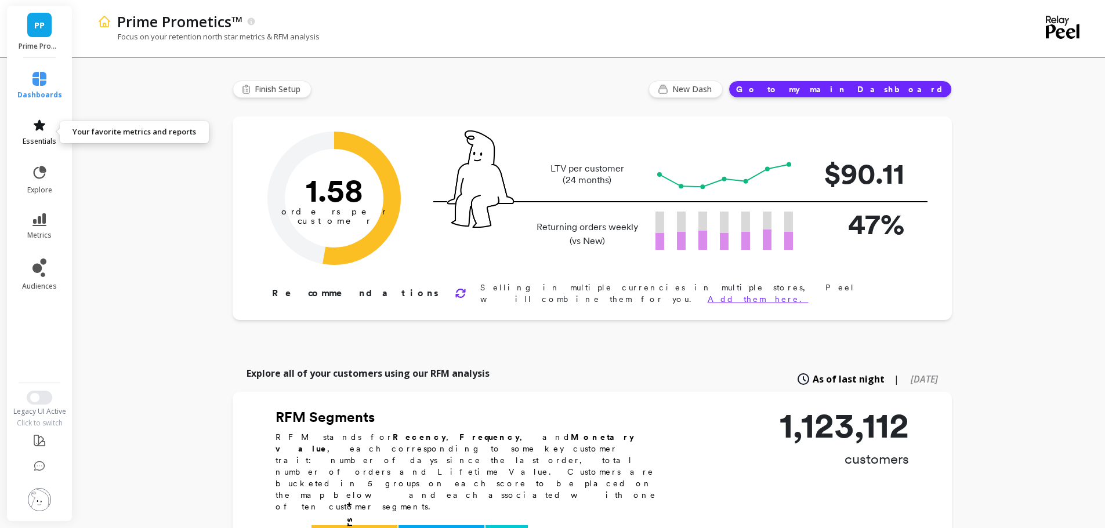
click at [35, 120] on icon at bounding box center [39, 125] width 14 height 14
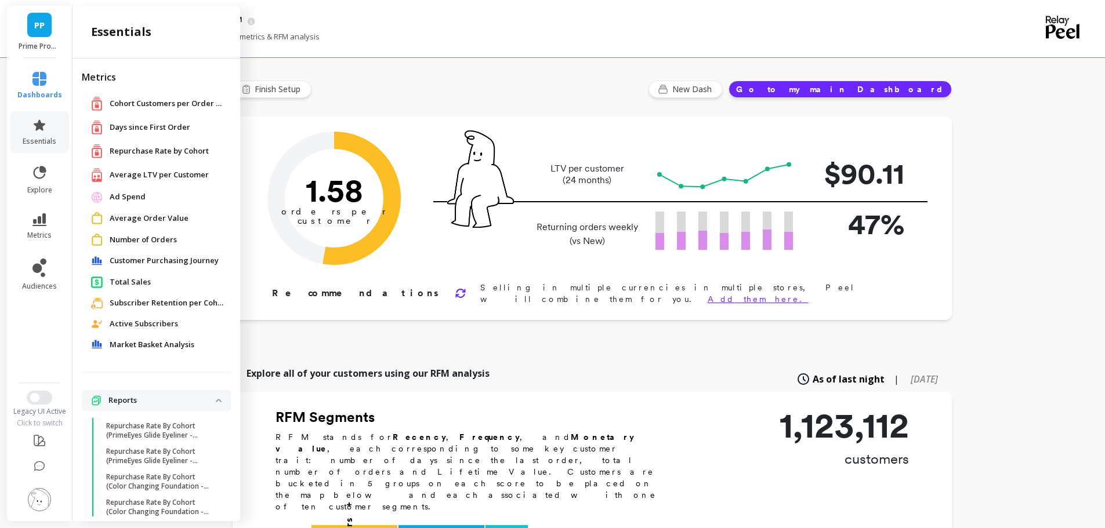
click at [125, 272] on div "Total Sales" at bounding box center [156, 281] width 149 height 21
click at [123, 281] on span "Total Sales" at bounding box center [130, 283] width 41 height 12
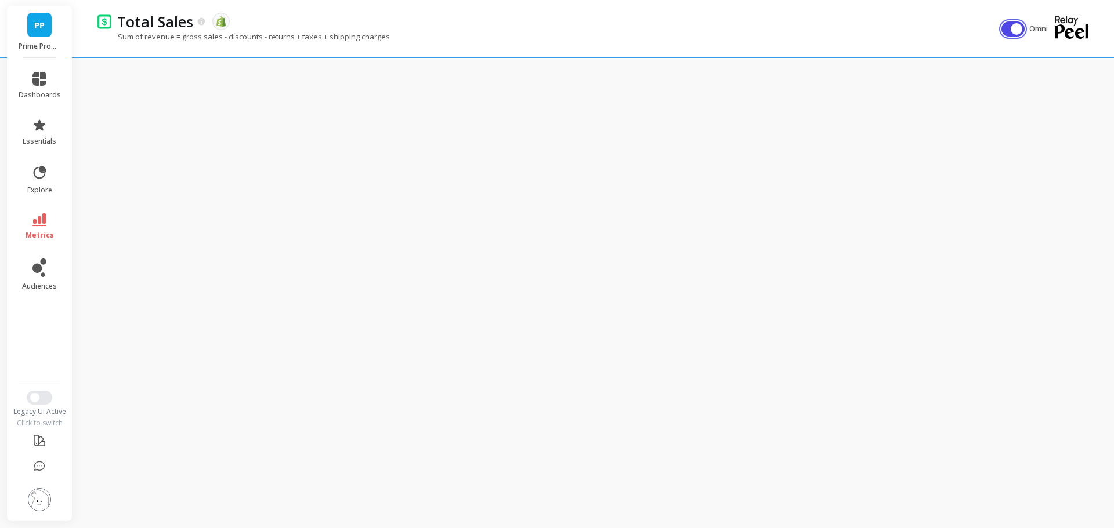
click at [1003, 35] on button "button" at bounding box center [1012, 28] width 23 height 15
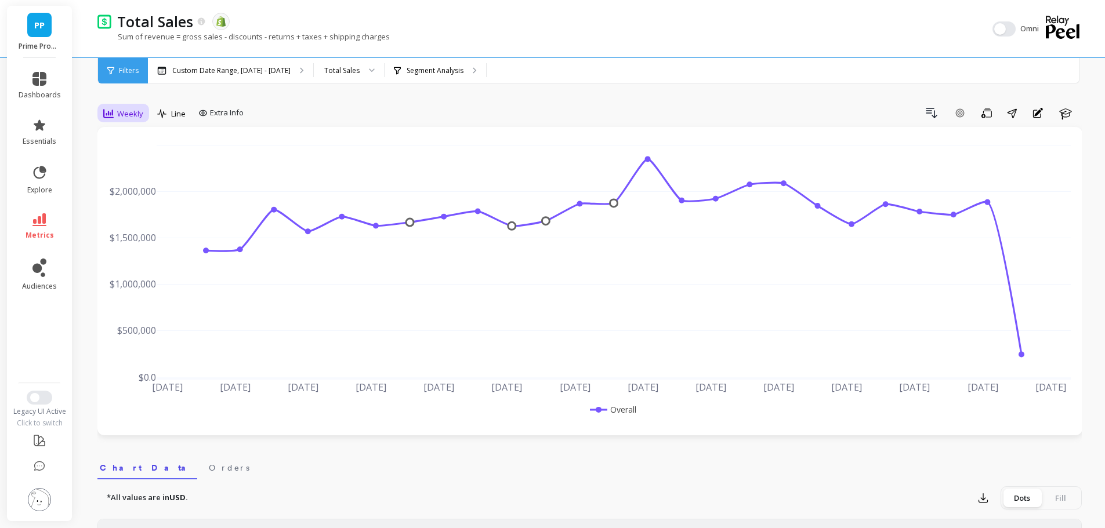
click at [118, 114] on span "Weekly" at bounding box center [130, 113] width 26 height 11
click at [243, 58] on div "Custom Date Range, [DATE] - [DATE]" at bounding box center [230, 71] width 165 height 26
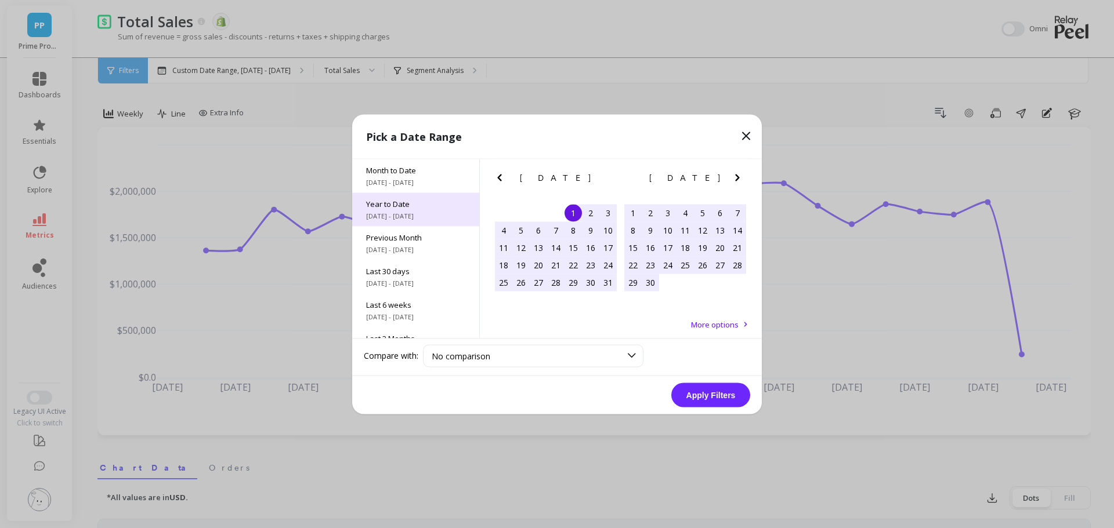
click at [429, 224] on div "Year to Date 1/1/2025 - 10/14/2025" at bounding box center [415, 210] width 127 height 34
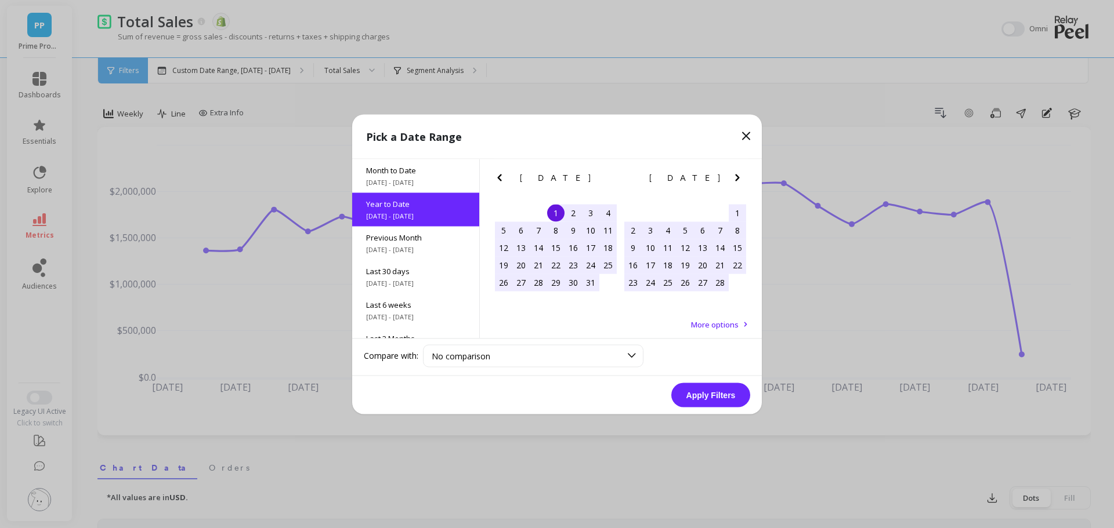
click at [697, 392] on button "Apply Filters" at bounding box center [710, 395] width 79 height 24
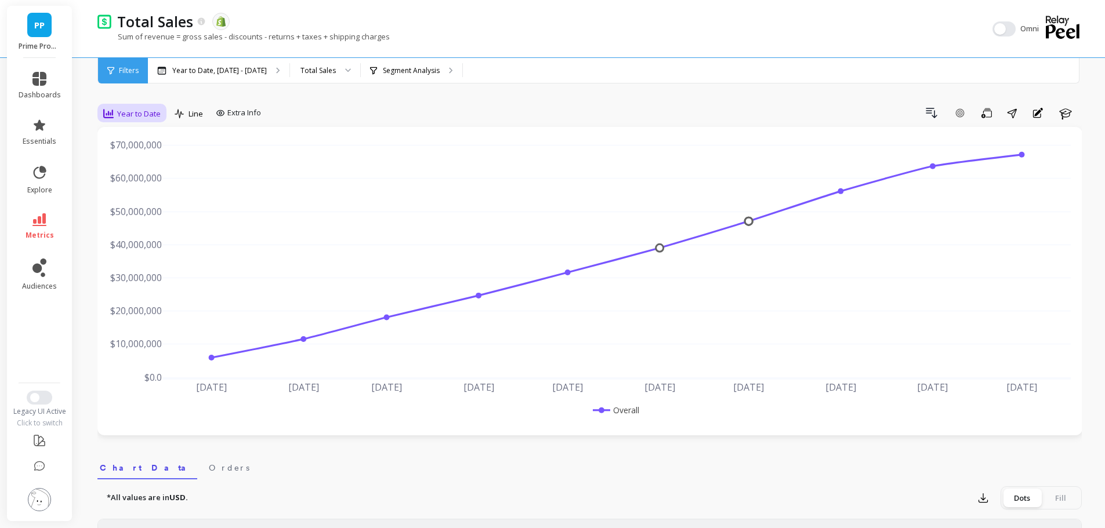
click at [121, 115] on span "Year to Date" at bounding box center [139, 113] width 44 height 11
click at [135, 141] on div "All" at bounding box center [140, 140] width 66 height 11
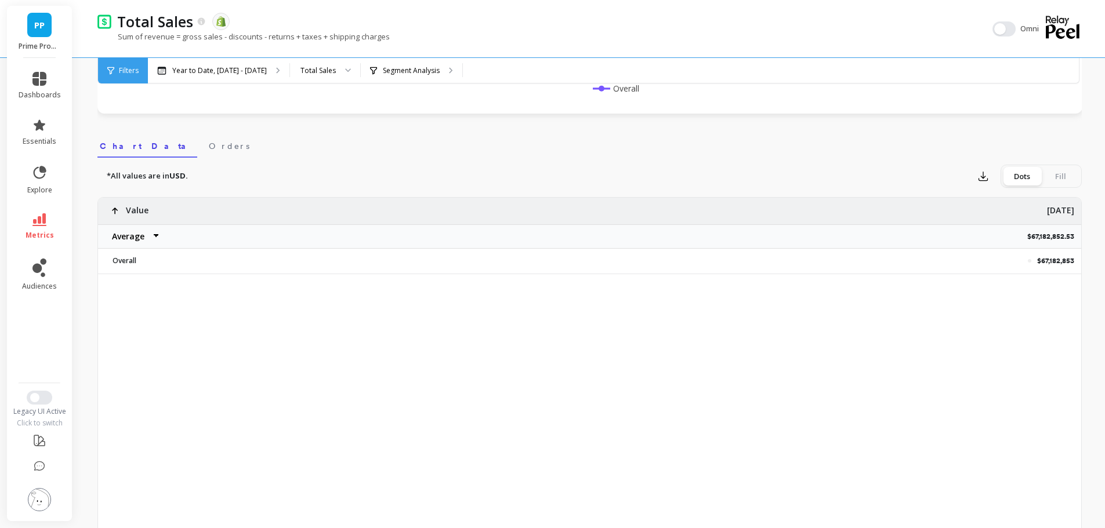
scroll to position [348, 0]
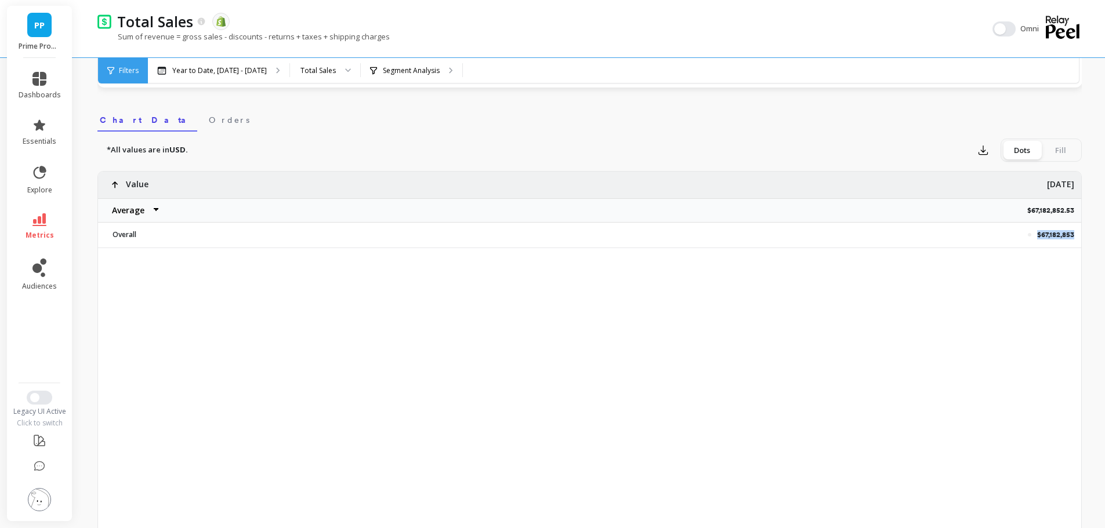
drag, startPoint x: 1079, startPoint y: 233, endPoint x: 1036, endPoint y: 234, distance: 42.4
click at [1036, 234] on div "$67,182,853" at bounding box center [647, 235] width 867 height 24
copy p "$67,182,853"
click at [46, 231] on span "metrics" at bounding box center [40, 235] width 28 height 9
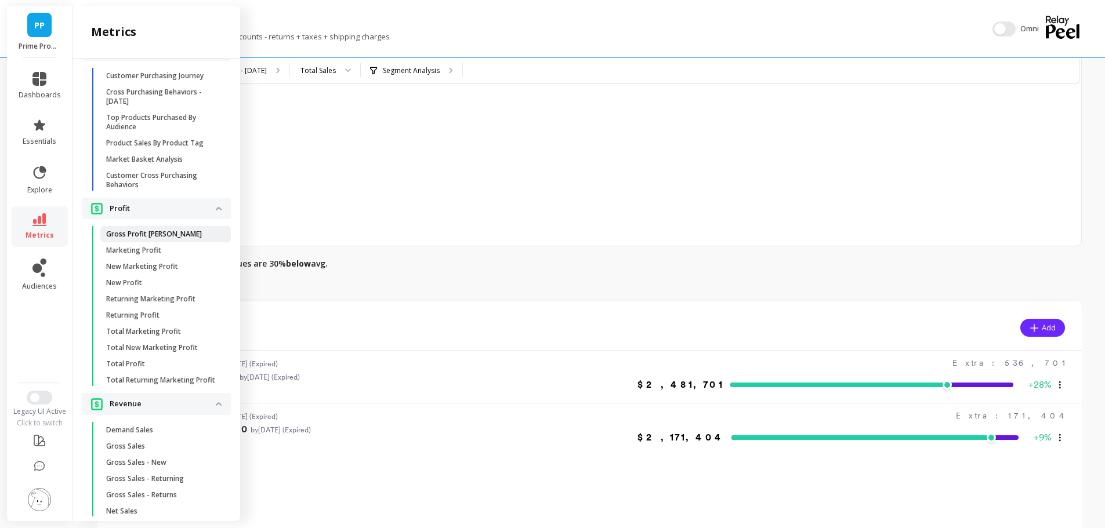
scroll to position [2306, 0]
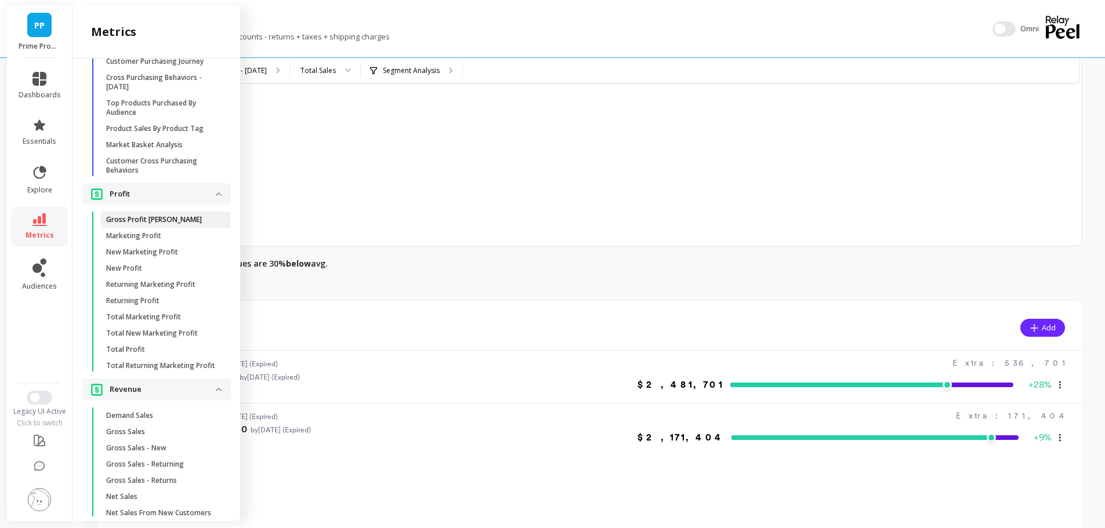
click at [165, 224] on p "Gross Profit Margin" at bounding box center [154, 219] width 96 height 9
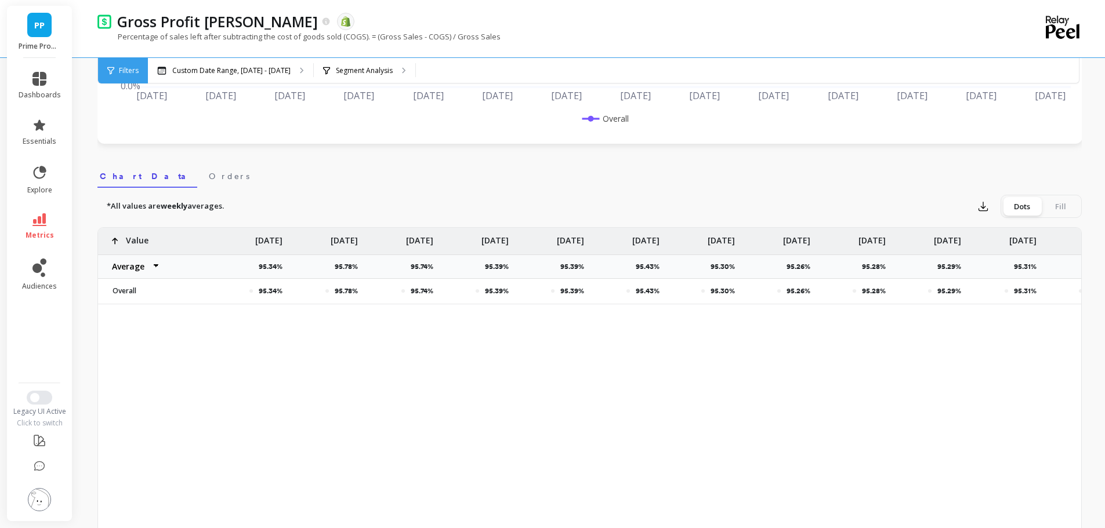
scroll to position [290, 0]
click at [46, 237] on span "metrics" at bounding box center [40, 235] width 28 height 9
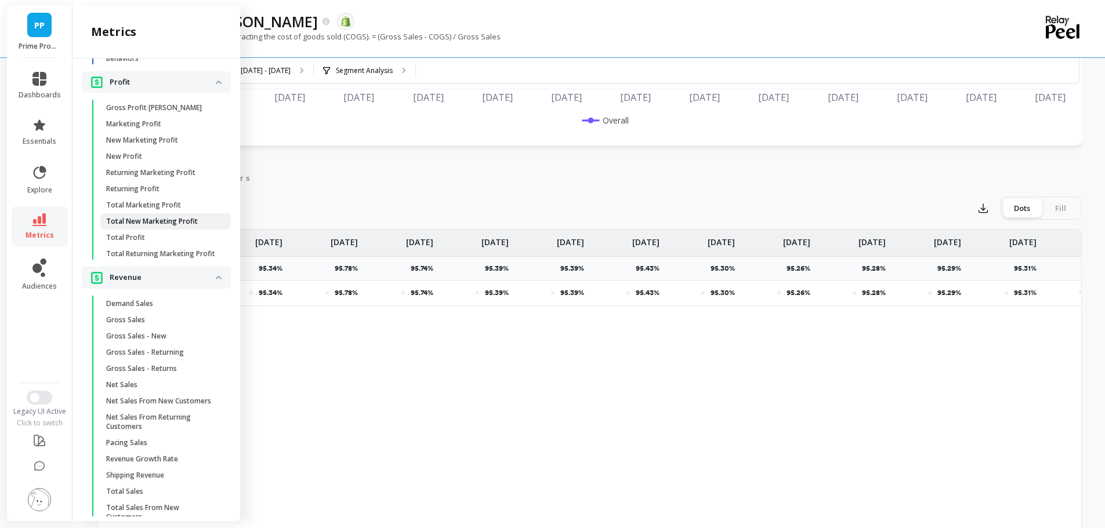
scroll to position [2422, 0]
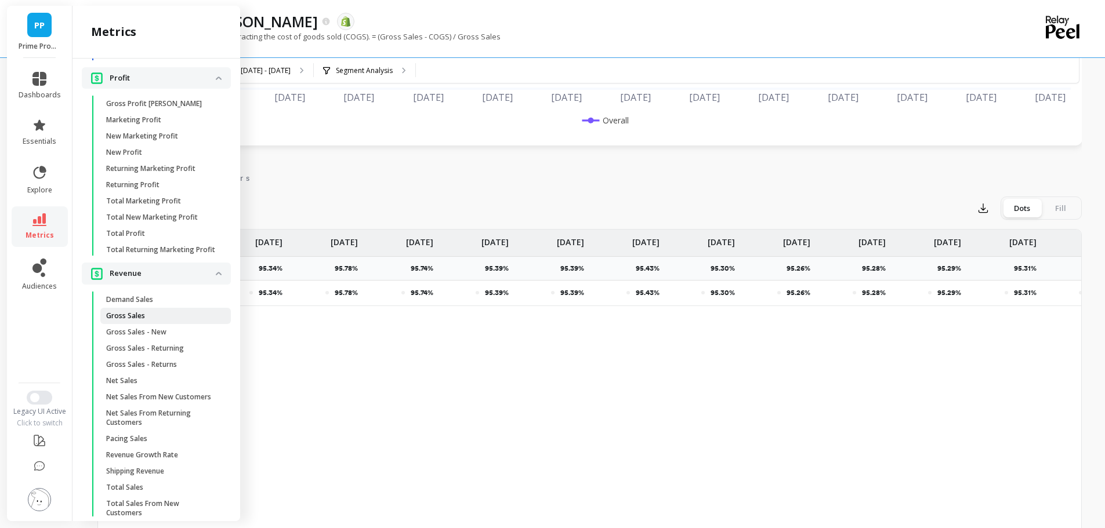
click at [159, 321] on span "Gross Sales" at bounding box center [161, 315] width 111 height 9
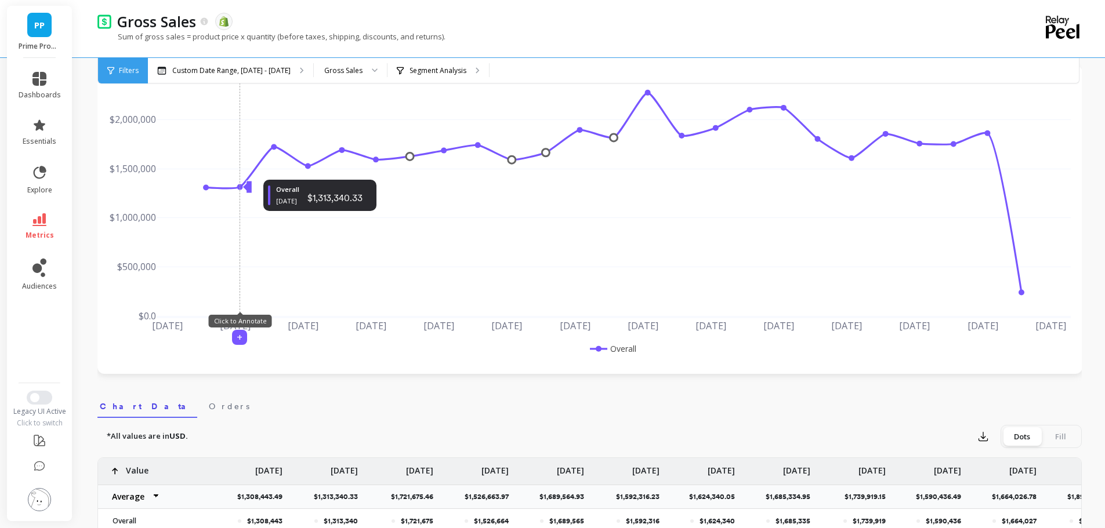
scroll to position [58, 0]
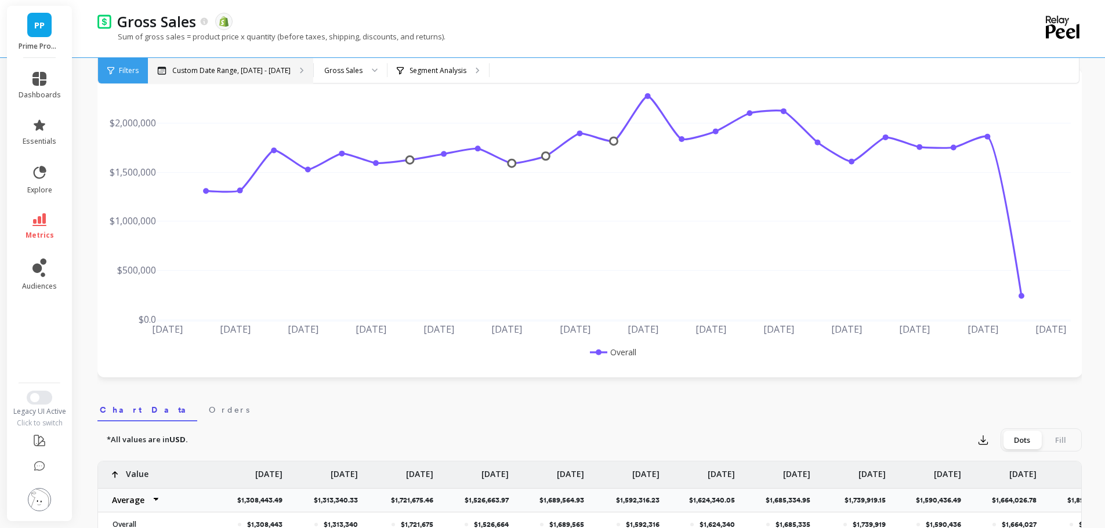
click at [242, 71] on p "Custom Date Range, May 1 - Oct 13" at bounding box center [231, 70] width 118 height 9
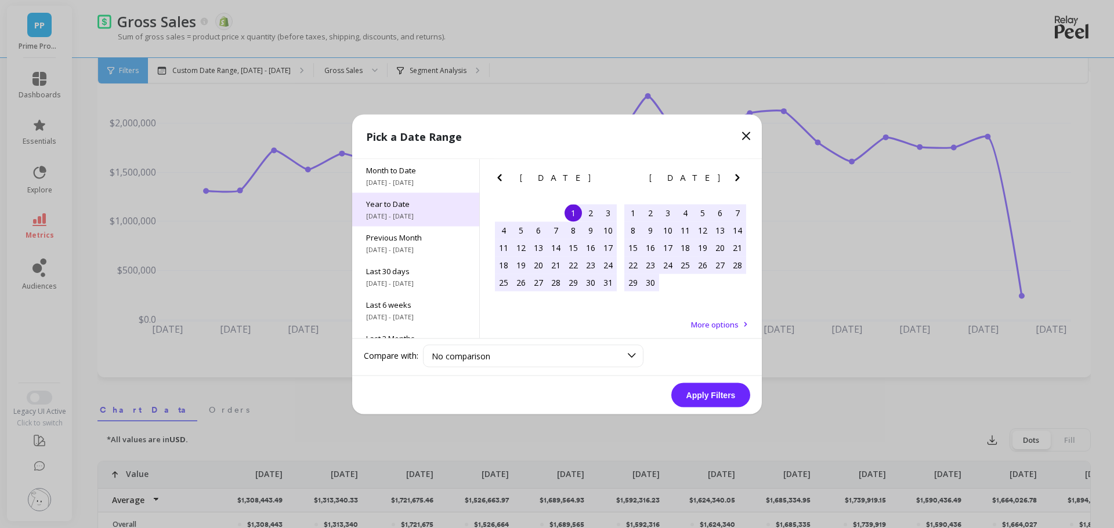
click at [389, 222] on div "Year to Date 1/1/2025 - 10/14/2025" at bounding box center [415, 210] width 127 height 34
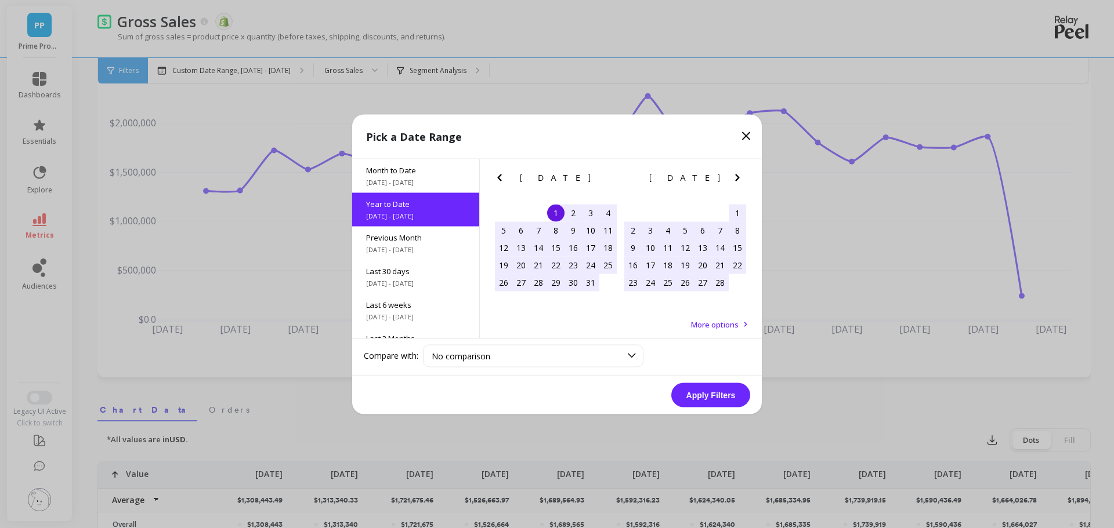
click at [699, 406] on button "Apply Filters" at bounding box center [710, 395] width 79 height 24
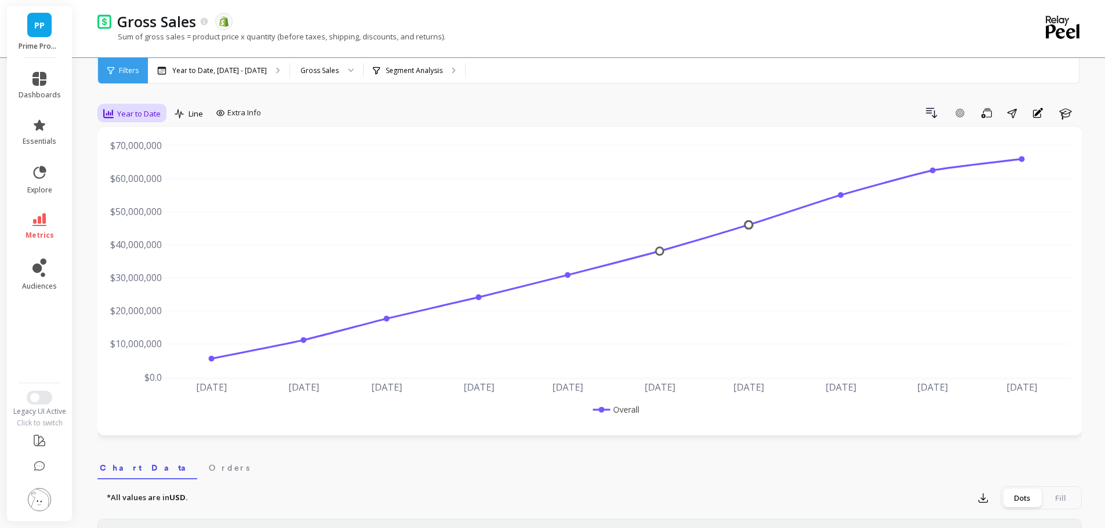
click at [136, 114] on span "Year to Date" at bounding box center [139, 113] width 44 height 11
click at [129, 206] on div "Monthly" at bounding box center [140, 206] width 66 height 11
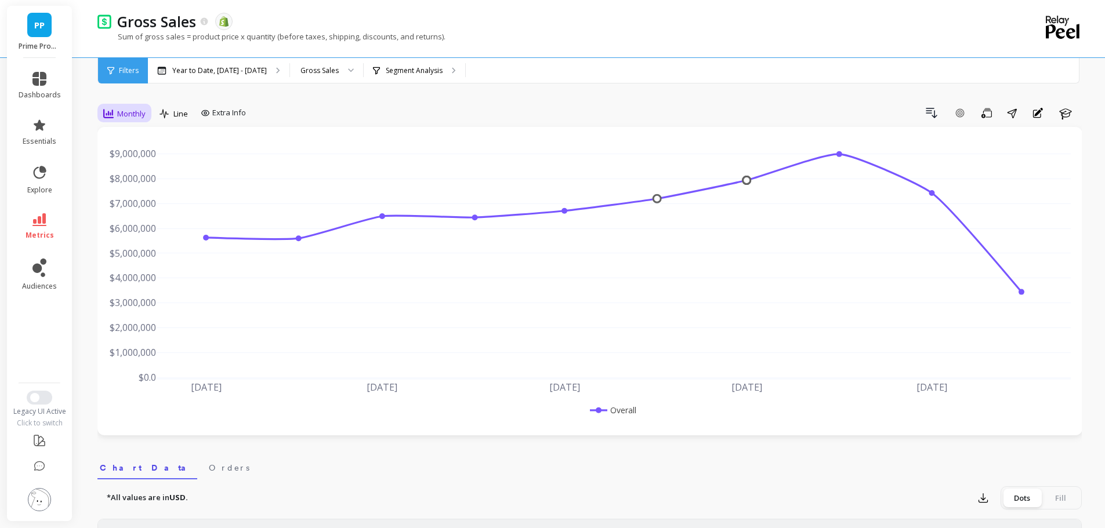
click at [126, 107] on div "Monthly" at bounding box center [124, 114] width 42 height 14
click at [143, 141] on div "All" at bounding box center [140, 140] width 66 height 11
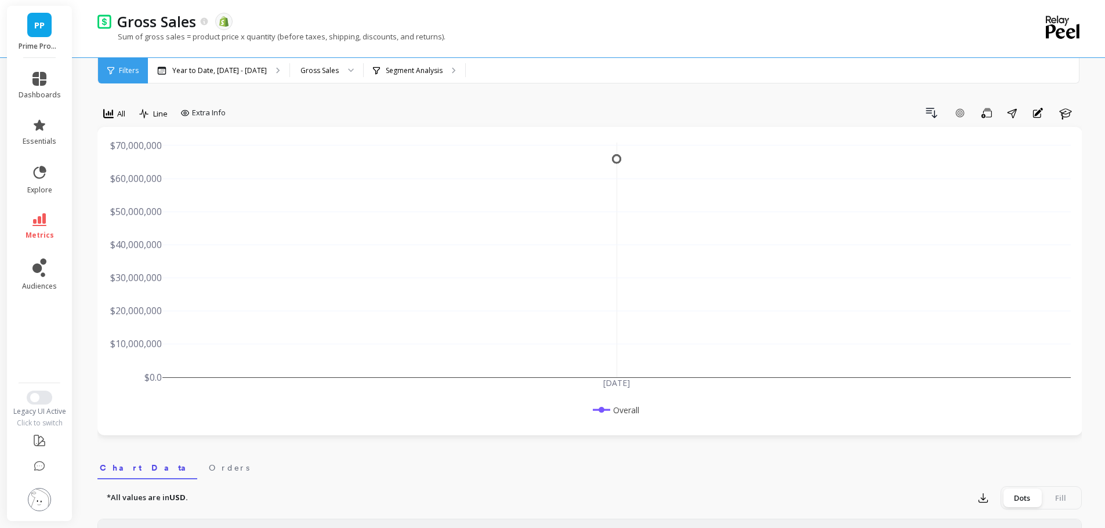
scroll to position [290, 0]
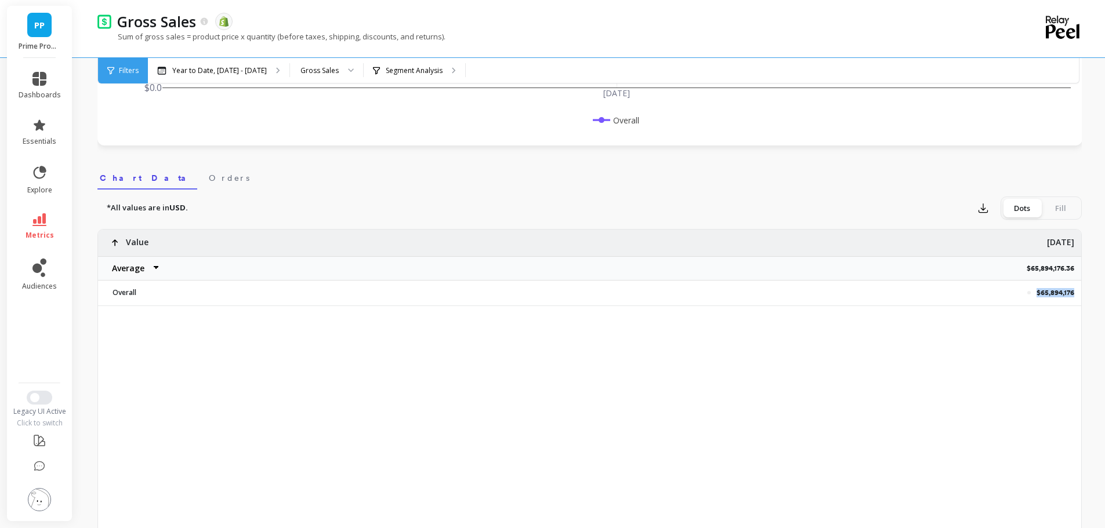
drag, startPoint x: 1034, startPoint y: 292, endPoint x: 1076, endPoint y: 293, distance: 42.4
click at [1076, 293] on div "$65,894,176" at bounding box center [647, 293] width 867 height 24
copy p "$65,894,176"
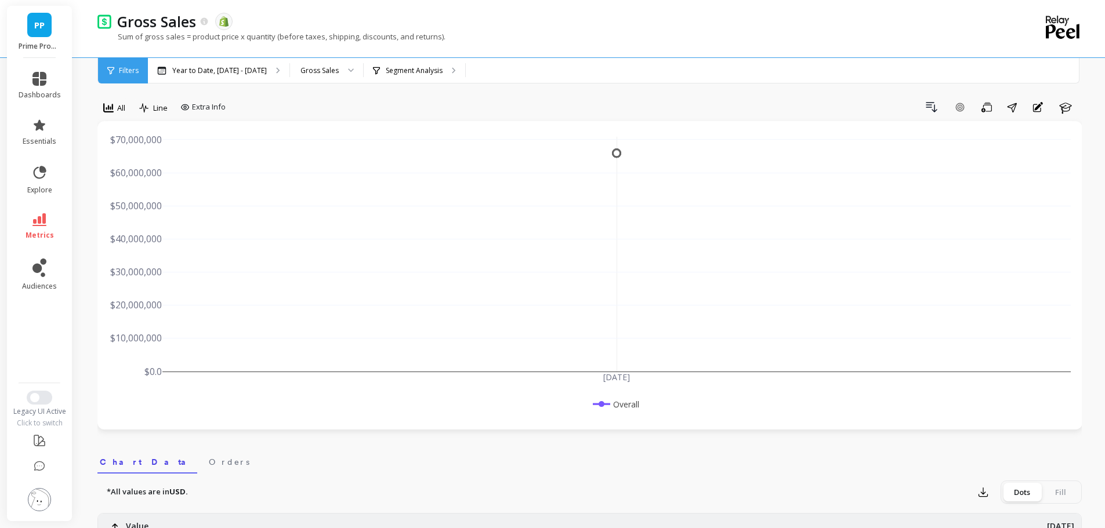
scroll to position [0, 0]
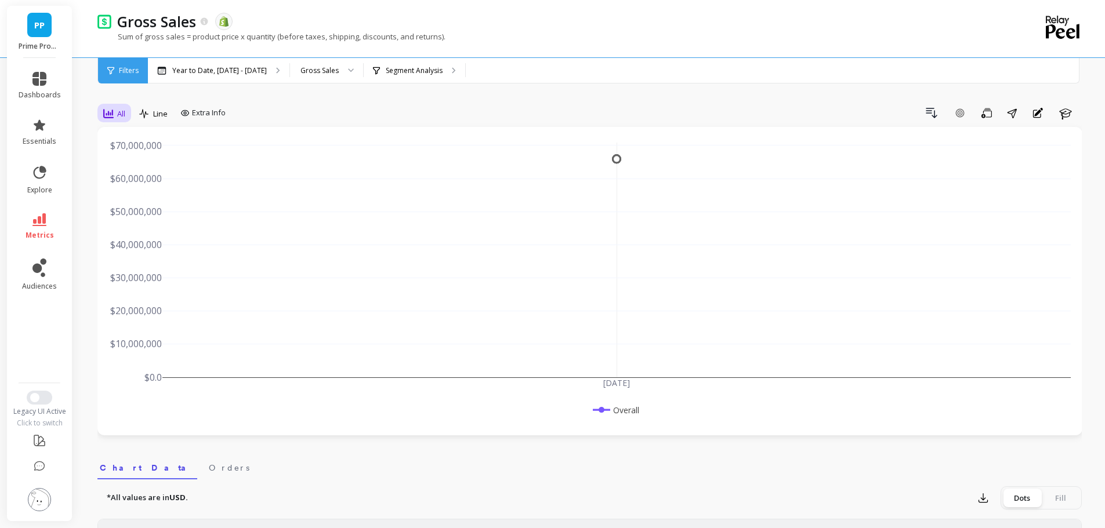
click at [121, 113] on span "All" at bounding box center [121, 113] width 8 height 11
click at [136, 207] on div "Monthly" at bounding box center [140, 206] width 66 height 11
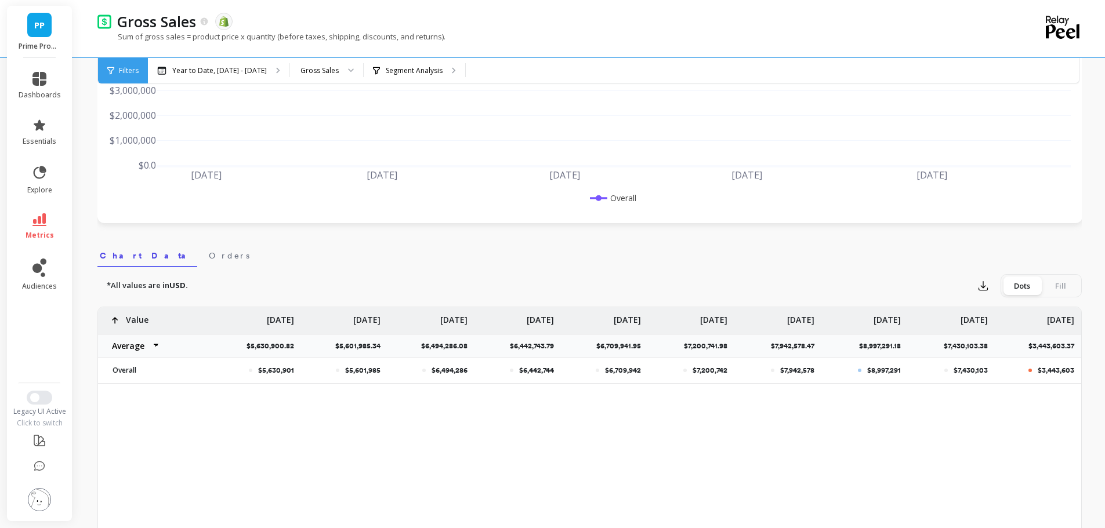
scroll to position [200, 0]
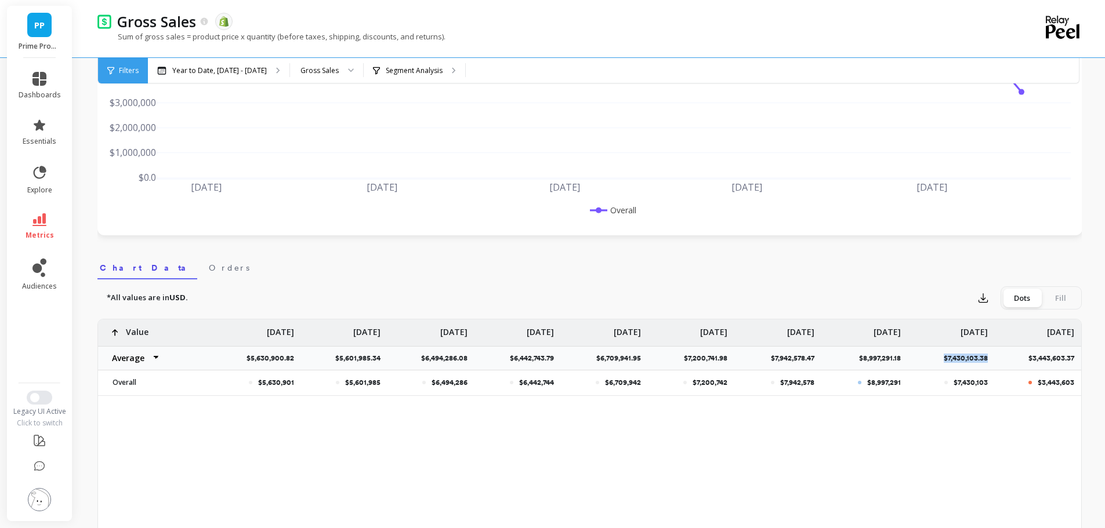
drag, startPoint x: 991, startPoint y: 357, endPoint x: 944, endPoint y: 363, distance: 46.7
click at [944, 363] on p "$7,430,103.38" at bounding box center [969, 358] width 51 height 9
copy p "$7,430,103.38"
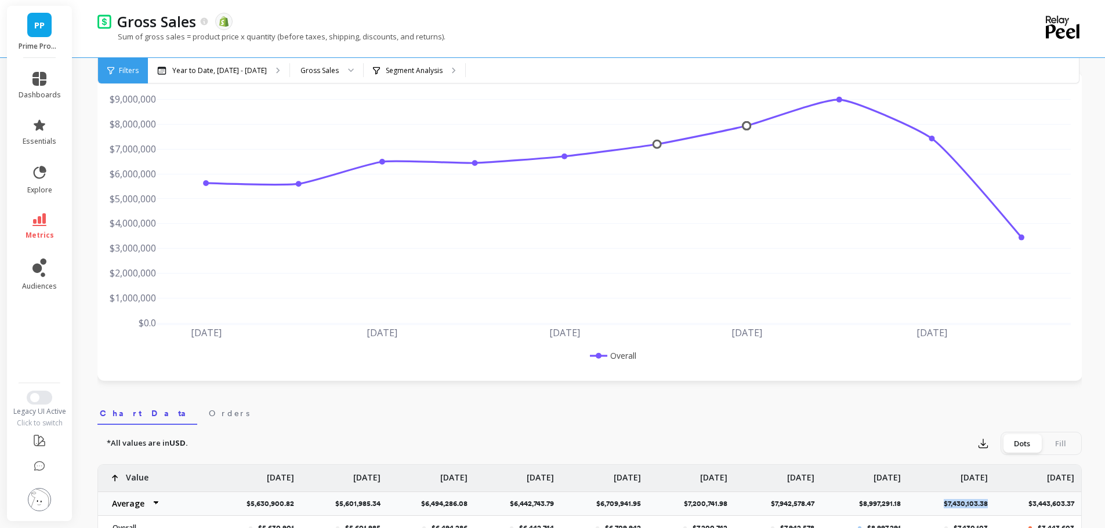
scroll to position [0, 0]
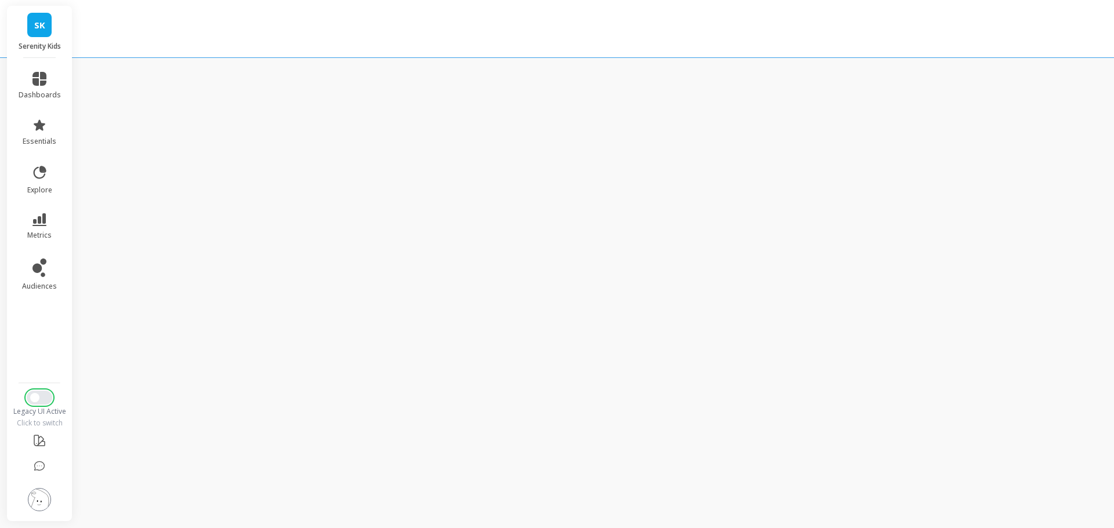
click at [44, 393] on button "Switch to New UI" at bounding box center [40, 398] width 26 height 14
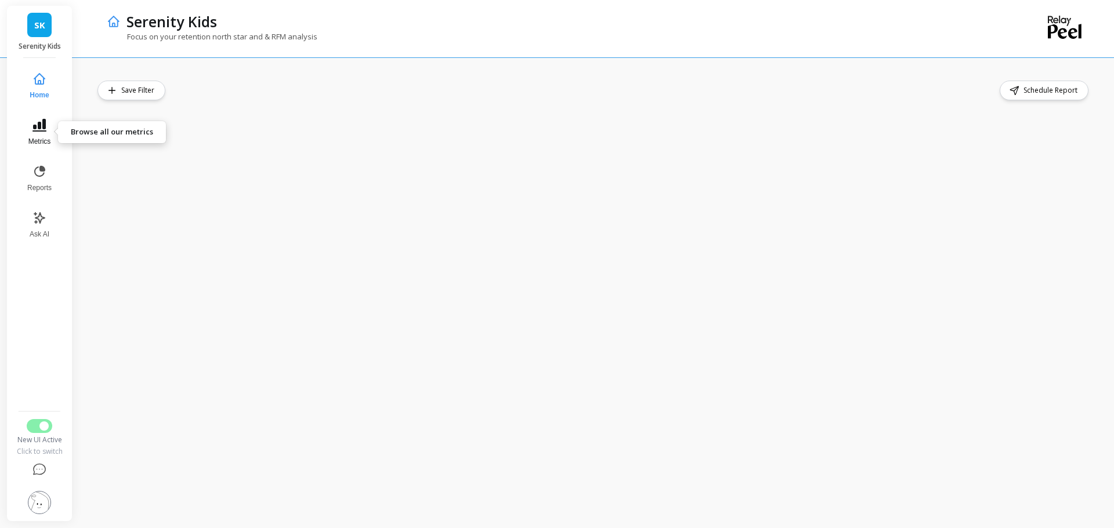
click at [44, 135] on button "Metrics" at bounding box center [39, 132] width 38 height 42
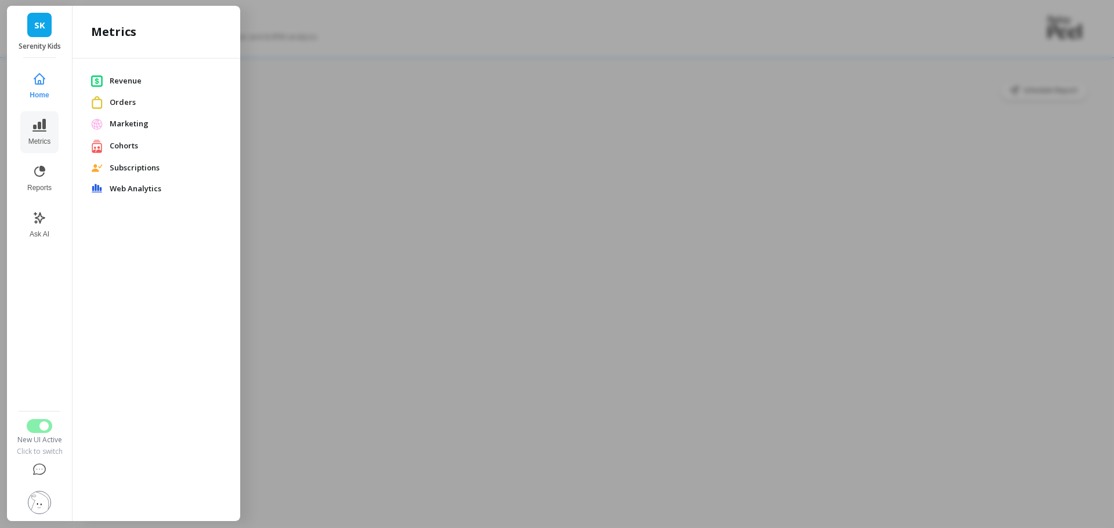
click at [147, 166] on span "Subscriptions" at bounding box center [166, 168] width 112 height 12
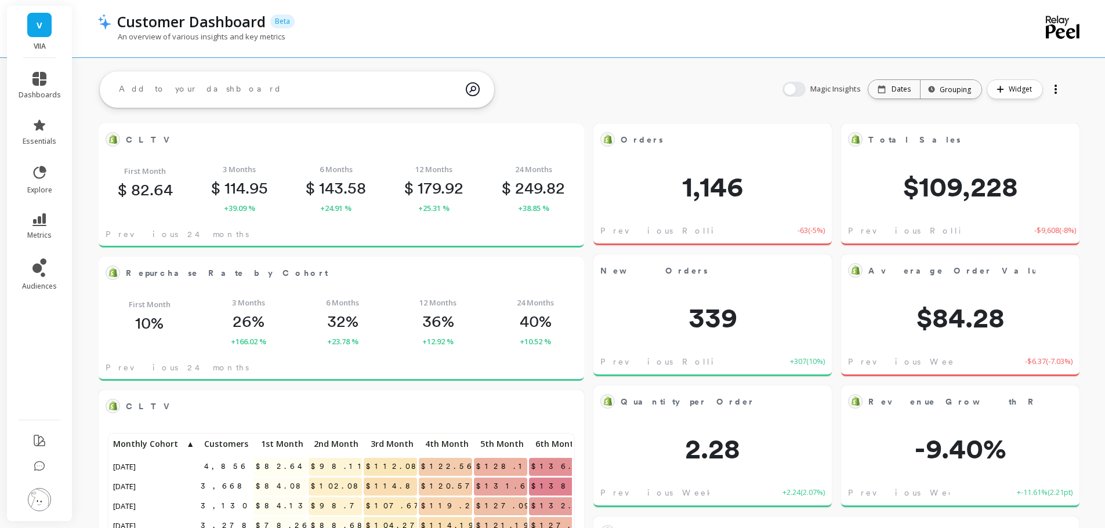
scroll to position [310, 444]
click at [41, 274] on icon at bounding box center [39, 268] width 14 height 19
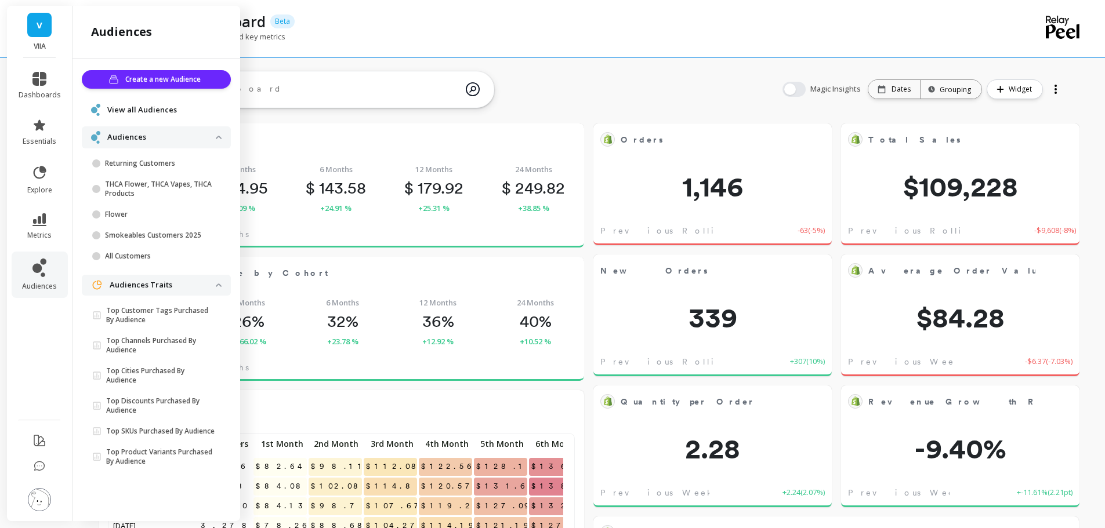
drag, startPoint x: 131, startPoint y: 105, endPoint x: 572, endPoint y: 332, distance: 496.2
click at [131, 105] on span "View all Audiences" at bounding box center [142, 110] width 70 height 12
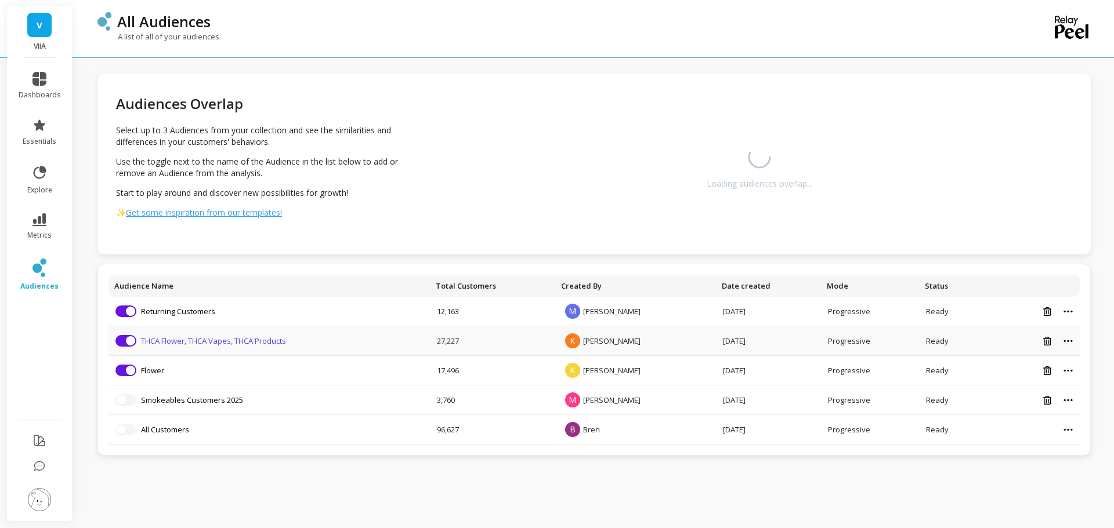
click at [176, 343] on link "THCA Flower, THCA Vapes, THCA Products" at bounding box center [213, 341] width 145 height 10
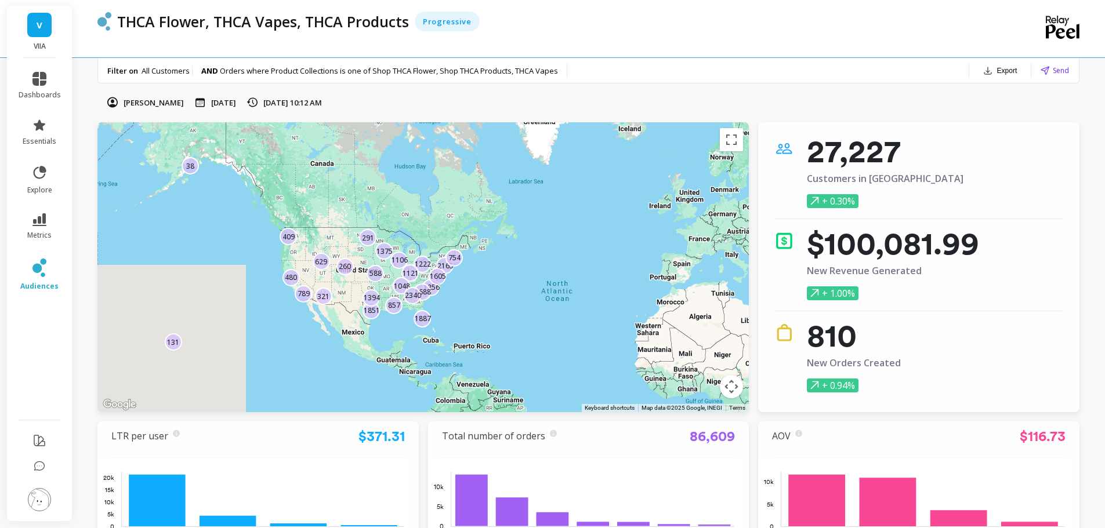
click at [443, 71] on span "Orders where Product Collections is one of Shop THCA Flower, Shop THCA Products…" at bounding box center [389, 71] width 338 height 10
click at [480, 74] on span "Orders where Product Collections is one of Shop THCA Flower, Shop THCA Products…" at bounding box center [389, 71] width 338 height 10
click at [409, 75] on span "Orders where Product Collections is one of Shop THCA Flower, Shop THCA Products…" at bounding box center [389, 71] width 338 height 10
drag, startPoint x: 400, startPoint y: 74, endPoint x: 253, endPoint y: 59, distance: 148.2
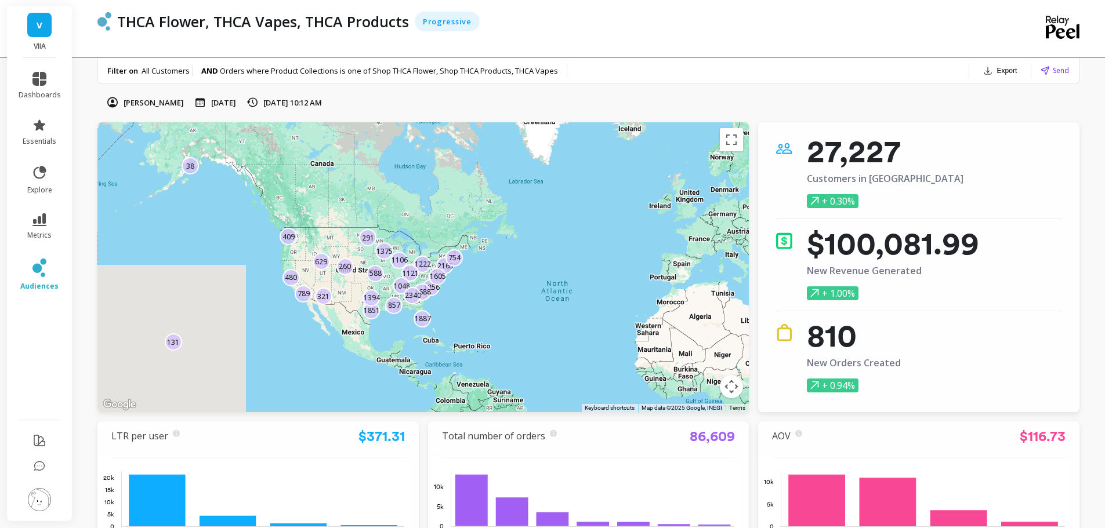
click at [400, 74] on span "Orders where Product Collections is one of Shop THCA Flower, Shop THCA Products…" at bounding box center [389, 71] width 338 height 10
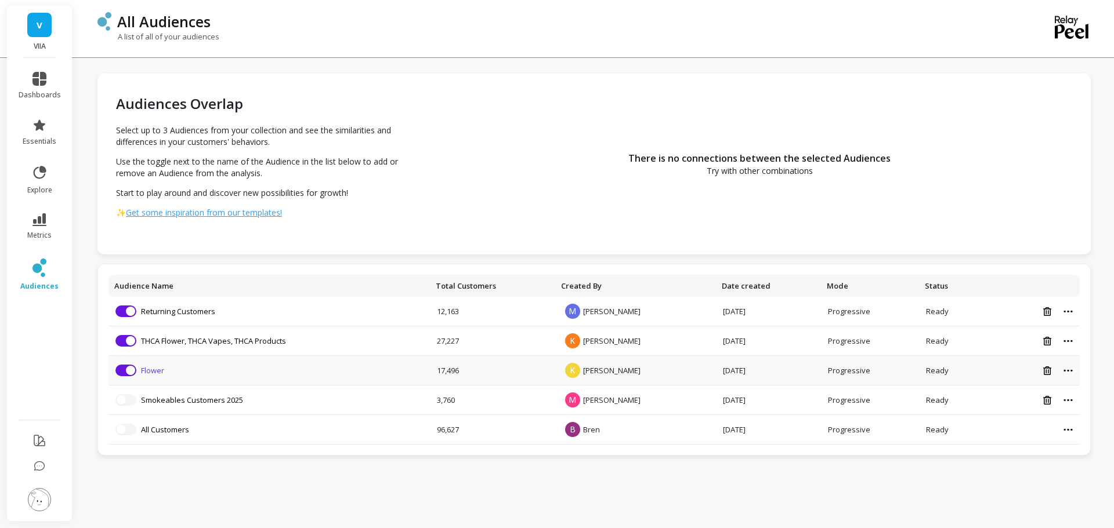
click at [157, 372] on link "Flower" at bounding box center [152, 370] width 23 height 10
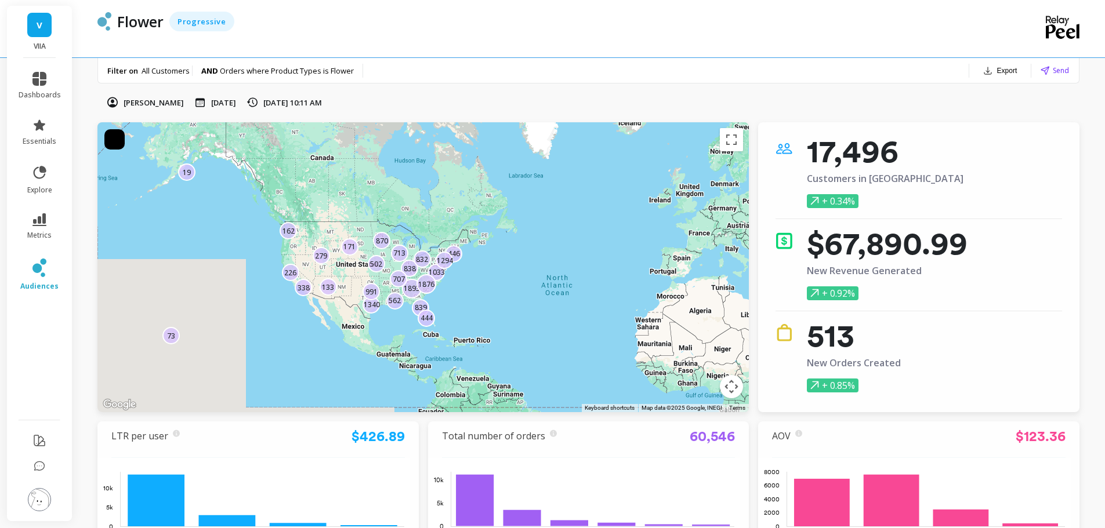
click at [323, 67] on span "Orders where Product Types is Flower" at bounding box center [287, 71] width 134 height 10
click at [39, 135] on link "essentials" at bounding box center [40, 132] width 42 height 28
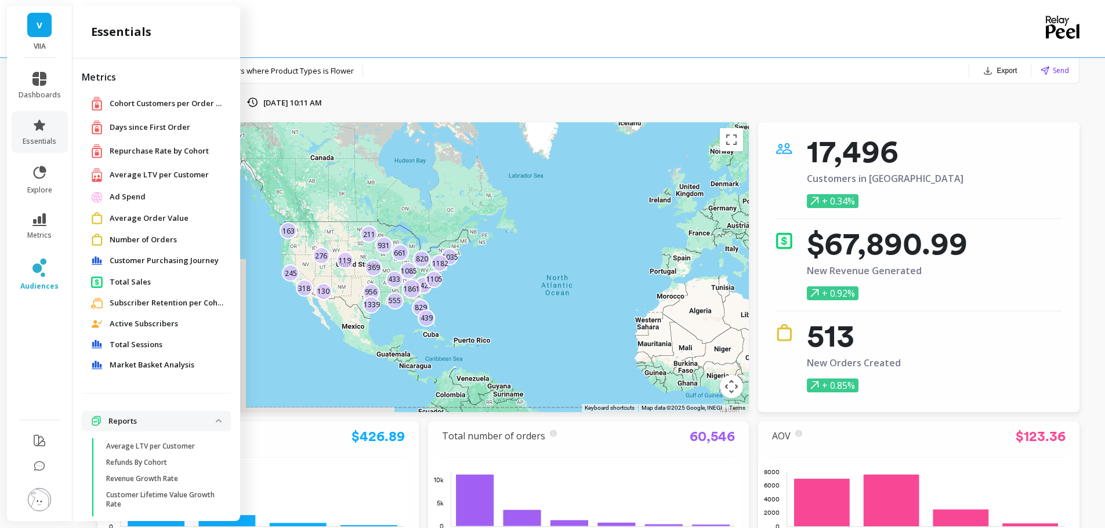
click at [147, 361] on span "Market Basket Analysis" at bounding box center [152, 366] width 85 height 12
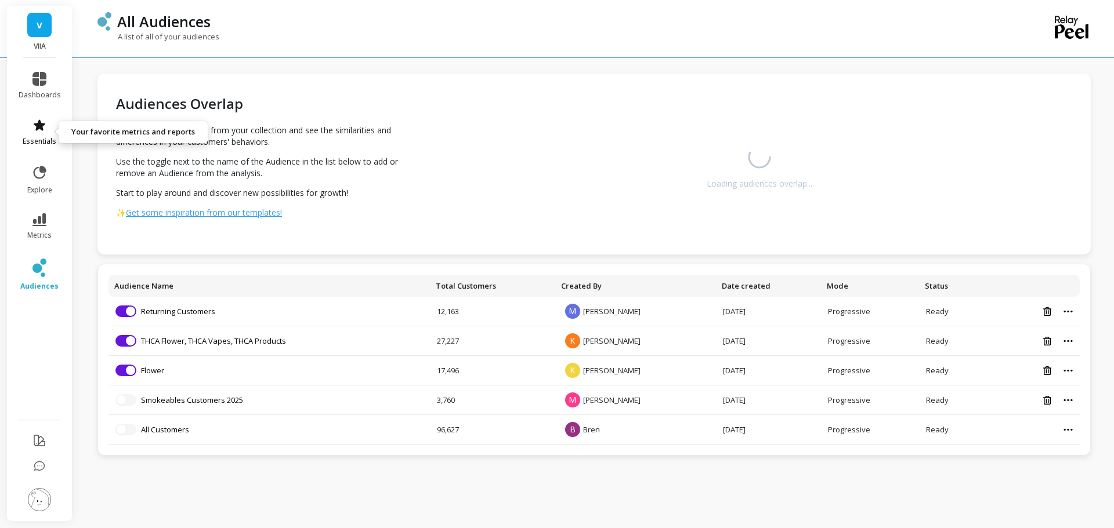
click at [37, 136] on link "essentials" at bounding box center [40, 132] width 42 height 28
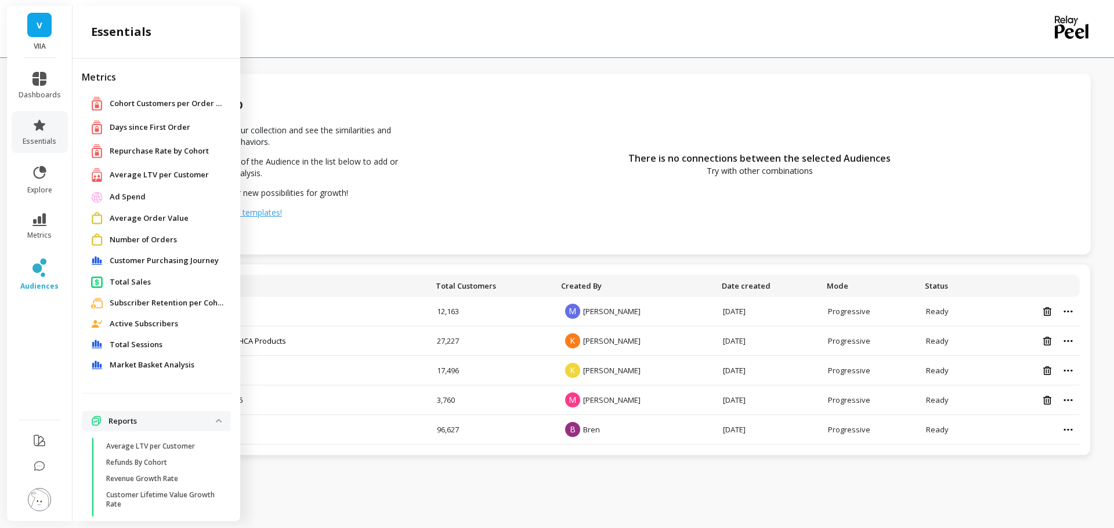
click at [189, 261] on span "Customer Purchasing Journey" at bounding box center [164, 261] width 109 height 12
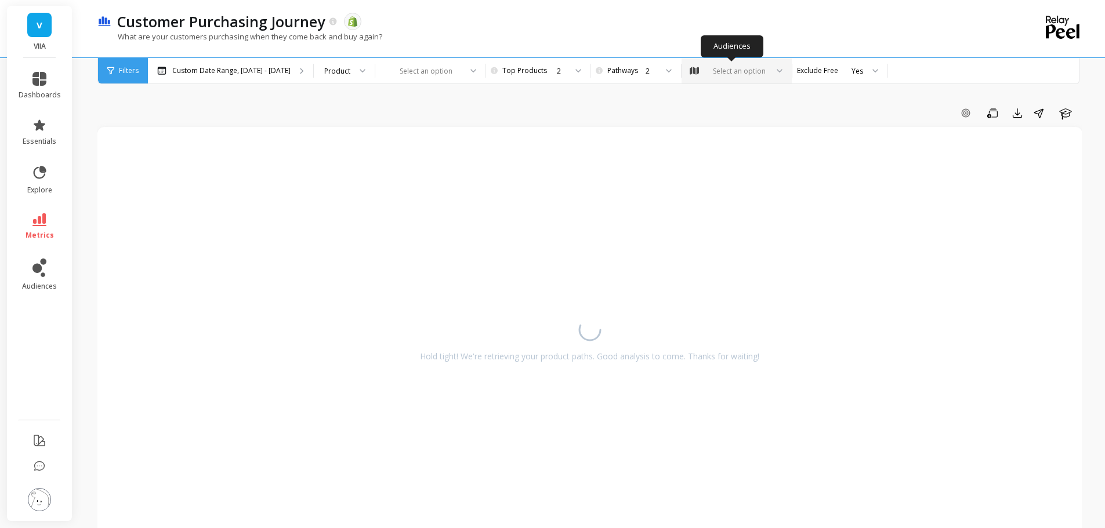
click at [722, 67] on div "Select an option" at bounding box center [739, 71] width 56 height 11
click at [738, 206] on div "THCA Flower, THCA Vapes, THCA Products" at bounding box center [736, 208] width 95 height 22
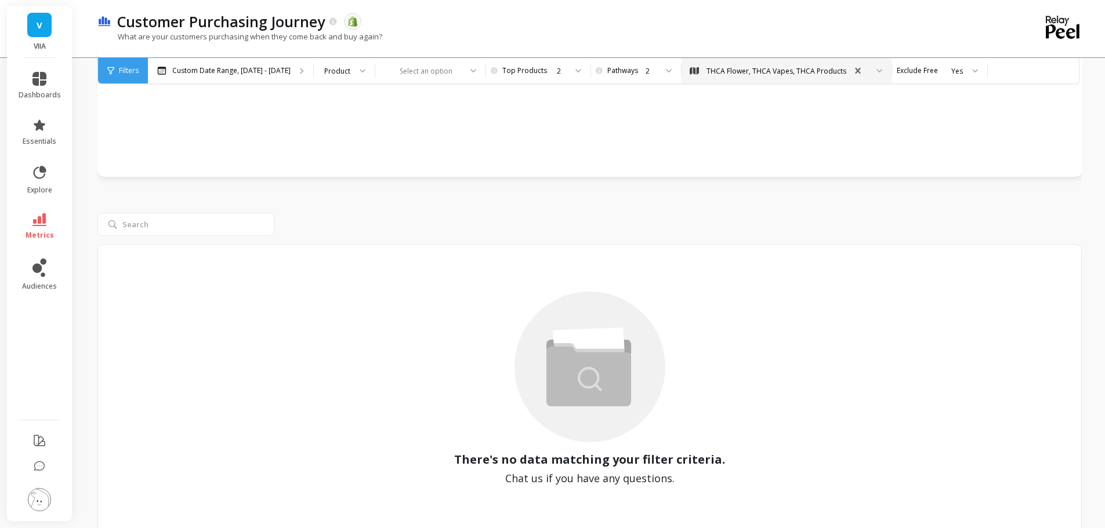
scroll to position [466, 0]
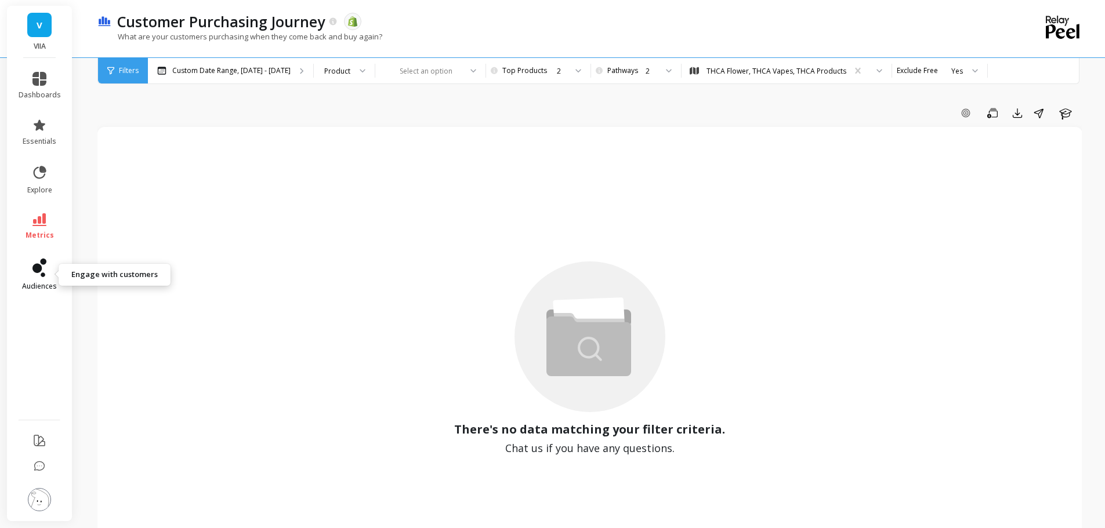
click at [34, 273] on icon at bounding box center [39, 268] width 14 height 19
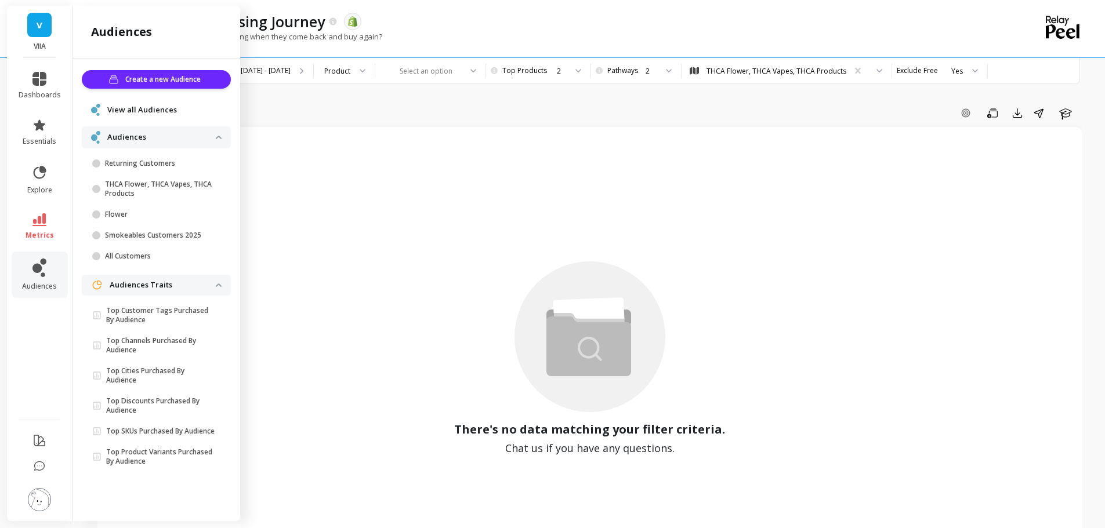
click at [138, 108] on span "View all Audiences" at bounding box center [142, 110] width 70 height 12
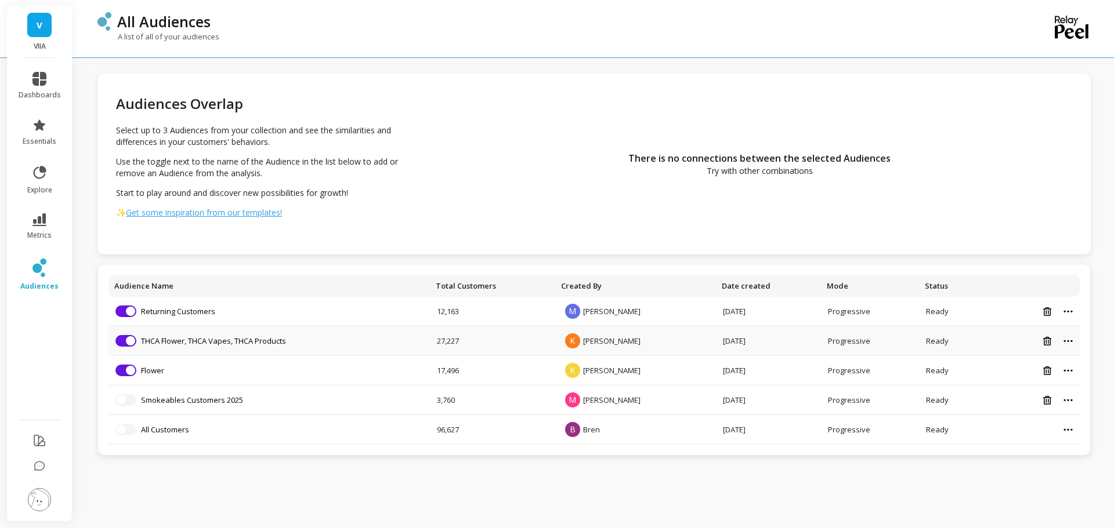
click at [139, 340] on li "Remove from visualization THCA Flower, THCA Vapes, THCA Products" at bounding box center [268, 341] width 307 height 12
click at [151, 339] on link "THCA Flower, THCA Vapes, THCA Products" at bounding box center [213, 341] width 145 height 10
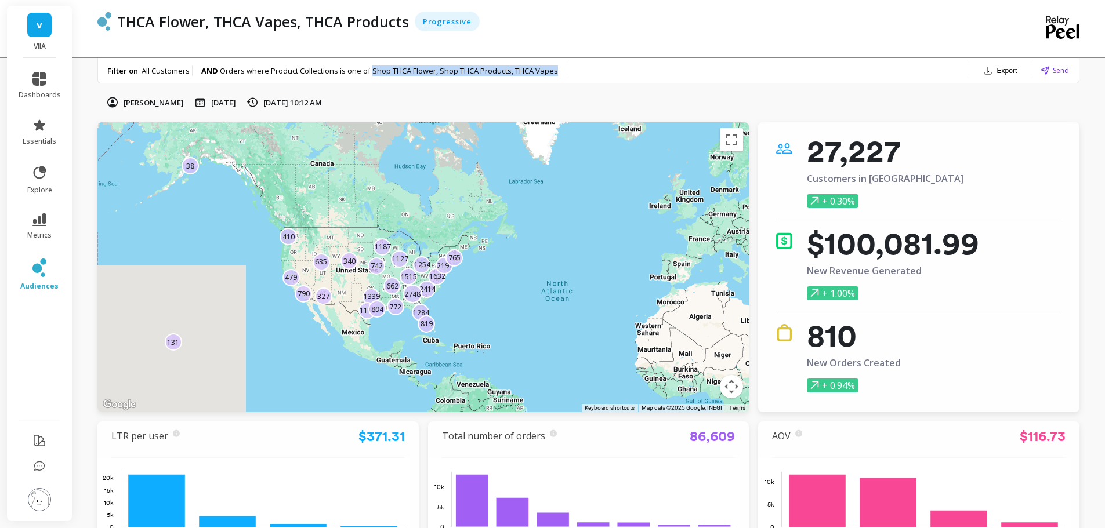
copy span "Shop THCA Flower, Shop THCA Products, THCA Vapes"
drag, startPoint x: 372, startPoint y: 68, endPoint x: 561, endPoint y: 68, distance: 189.1
click at [561, 68] on div "Filter on All Customers AND Orders where Product Collections is one of Shop THC…" at bounding box center [332, 71] width 469 height 26
